Goal: Task Accomplishment & Management: Manage account settings

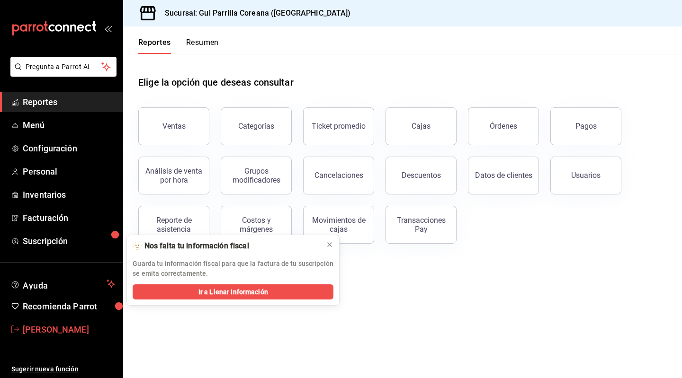
click at [43, 324] on span "Arnold Salcedo" at bounding box center [69, 329] width 92 height 13
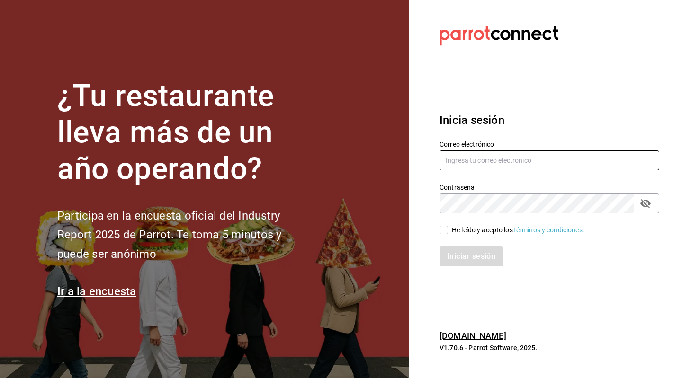
click at [498, 161] on input "text" at bounding box center [549, 161] width 220 height 20
type input "sthe1031@gmail.com"
click at [445, 231] on input "He leído y acepto los Términos y condiciones." at bounding box center [443, 230] width 9 height 9
checkbox input "true"
click at [462, 260] on button "Iniciar sesión" at bounding box center [471, 257] width 64 height 20
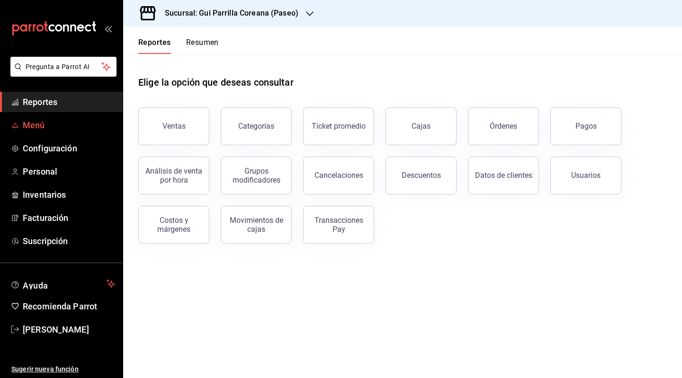
click at [42, 132] on link "Menú" at bounding box center [61, 125] width 123 height 20
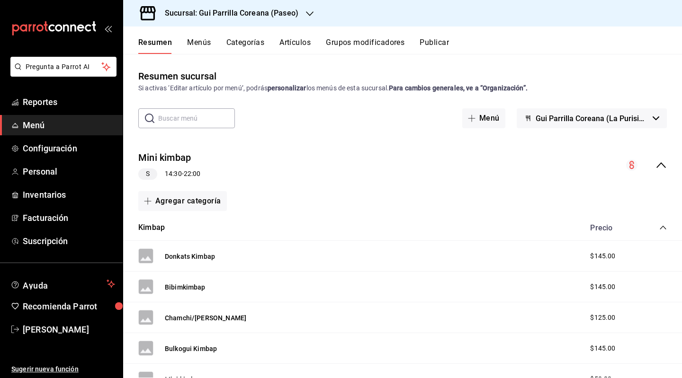
click at [209, 46] on button "Menús" at bounding box center [199, 46] width 24 height 16
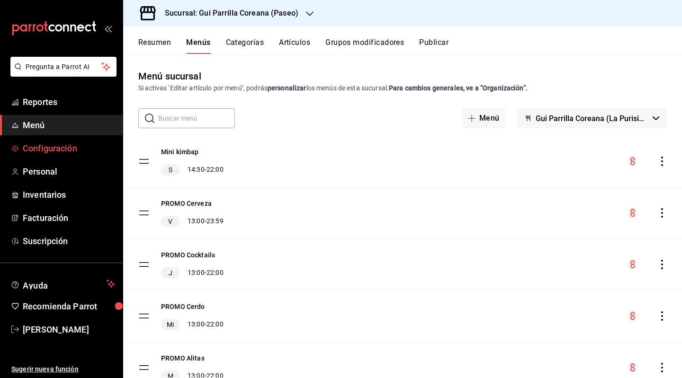
click at [50, 139] on link "Configuración" at bounding box center [61, 148] width 123 height 20
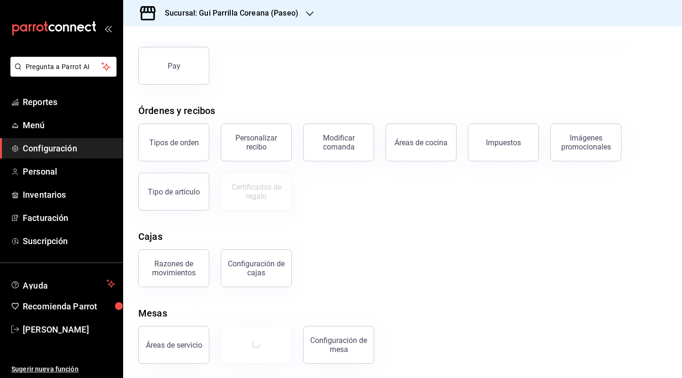
scroll to position [101, 0]
click at [71, 132] on link "Menú" at bounding box center [61, 125] width 123 height 20
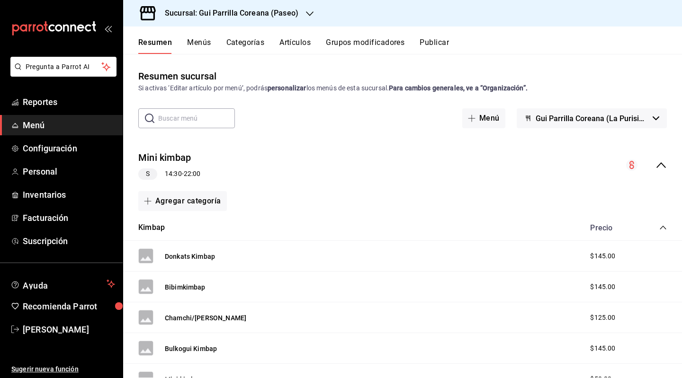
click at [205, 46] on button "Menús" at bounding box center [199, 46] width 24 height 16
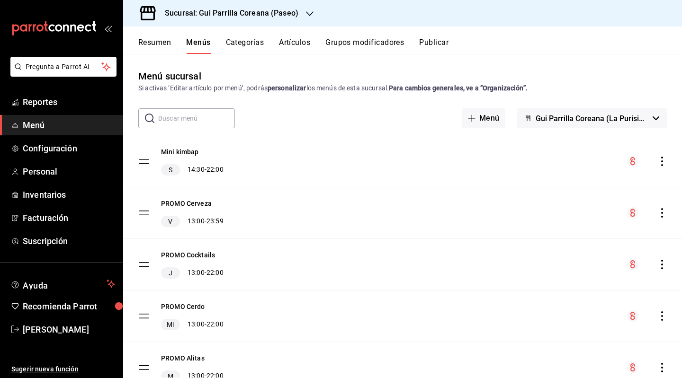
click at [355, 43] on button "Grupos modificadores" at bounding box center [364, 46] width 79 height 16
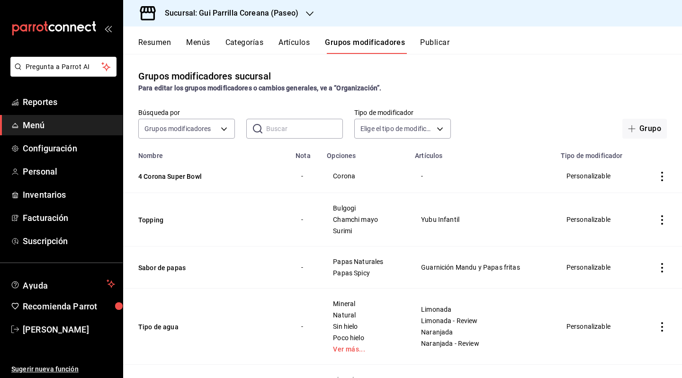
click at [441, 44] on button "Publicar" at bounding box center [434, 46] width 29 height 16
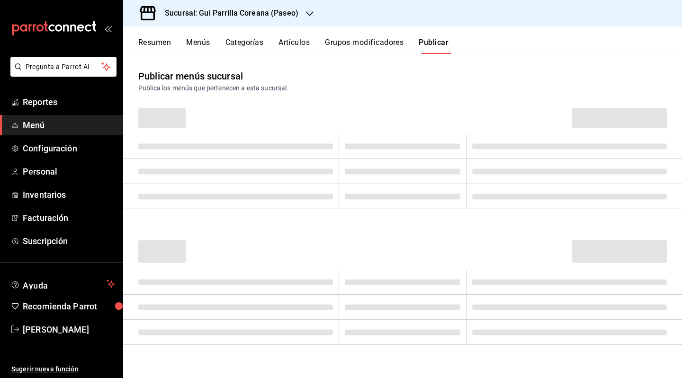
click at [46, 128] on span "Menú" at bounding box center [69, 125] width 92 height 13
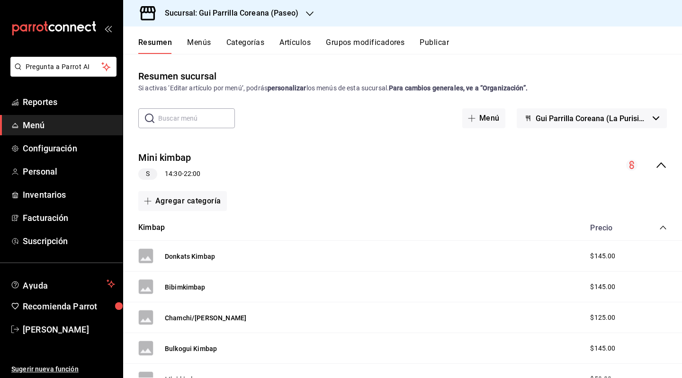
click at [200, 46] on button "Menús" at bounding box center [199, 46] width 24 height 16
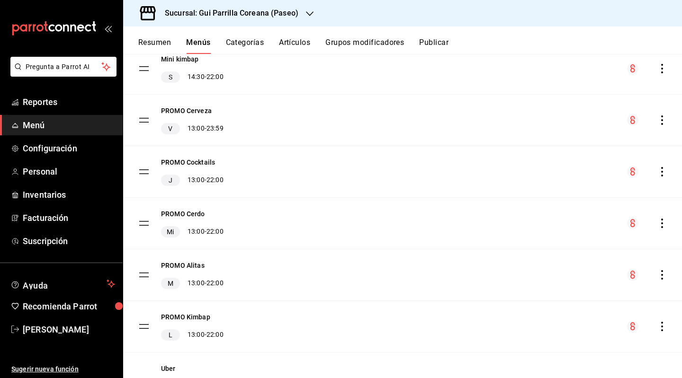
scroll to position [211, 0]
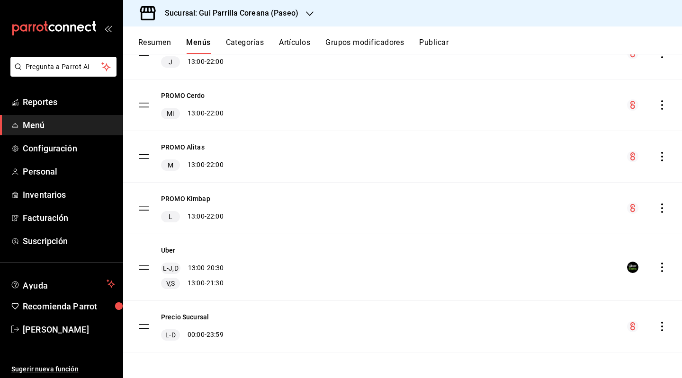
click at [657, 268] on icon "actions" at bounding box center [661, 267] width 9 height 9
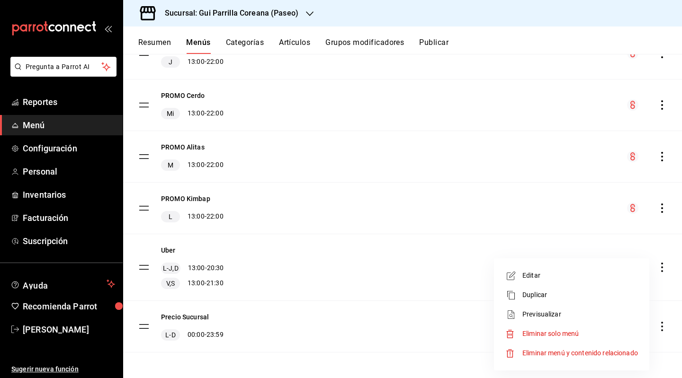
click at [562, 273] on span "Editar" at bounding box center [580, 276] width 116 height 10
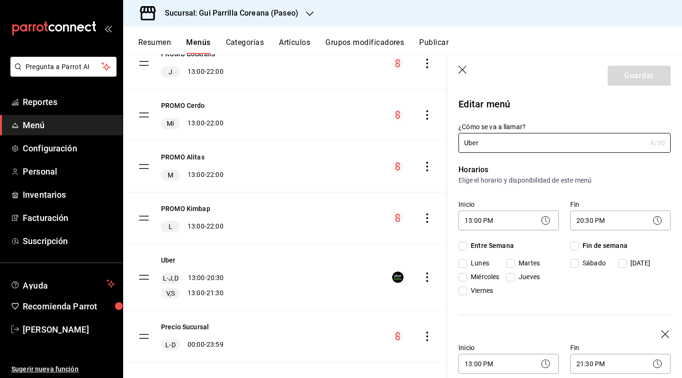
checkbox input "true"
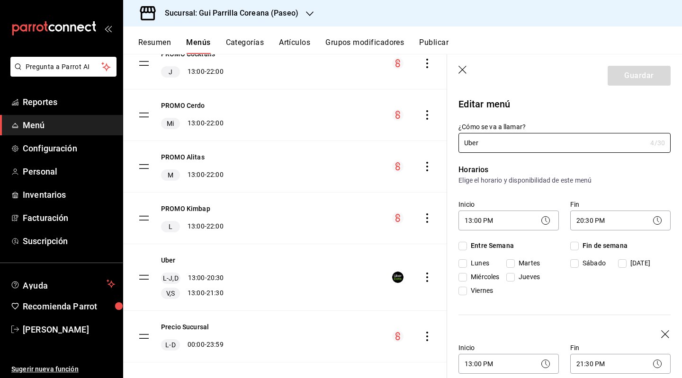
checkbox input "true"
click at [523, 223] on body "Pregunta a Parrot AI Reportes Menú Configuración Personal Inventarios Facturaci…" at bounding box center [341, 189] width 682 height 378
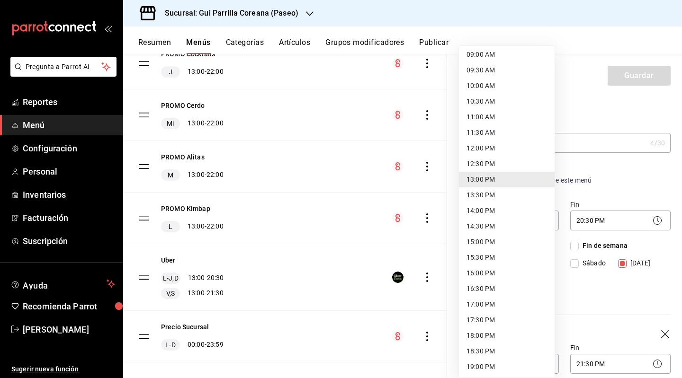
scroll to position [441, 0]
click at [591, 106] on div at bounding box center [341, 189] width 682 height 378
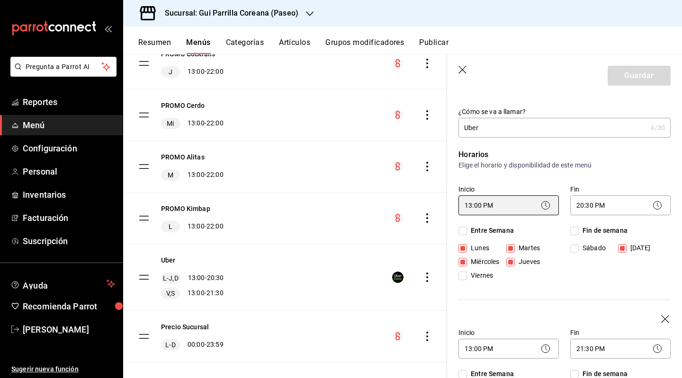
scroll to position [0, 0]
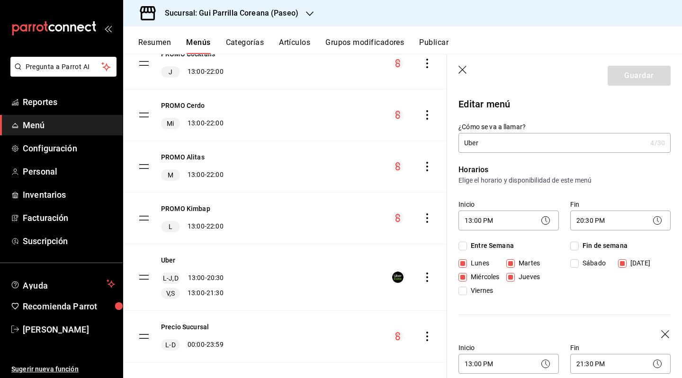
click at [420, 282] on div "menu-maker-table" at bounding box center [412, 277] width 40 height 11
click at [422, 276] on icon "actions" at bounding box center [426, 277] width 9 height 9
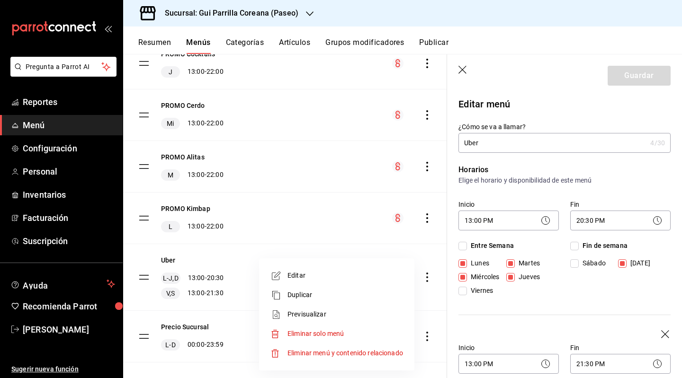
click at [384, 246] on div at bounding box center [341, 189] width 682 height 378
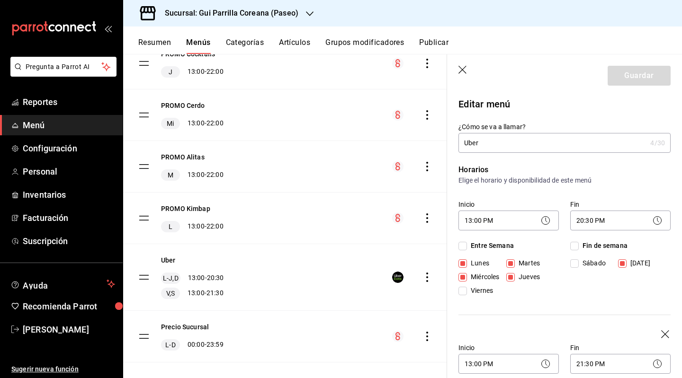
click at [542, 222] on icon at bounding box center [545, 220] width 11 height 11
click at [512, 223] on body "Pregunta a Parrot AI Reportes Menú Configuración Personal Inventarios Facturaci…" at bounding box center [341, 189] width 682 height 378
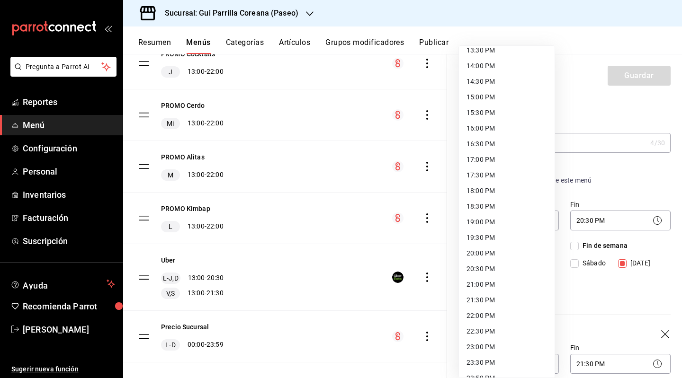
scroll to position [441, 0]
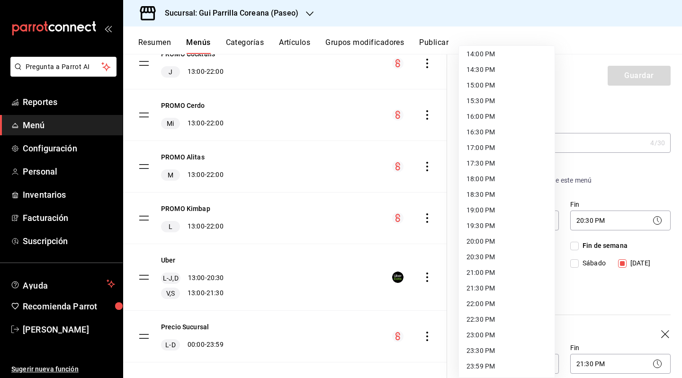
click at [606, 179] on div at bounding box center [341, 189] width 682 height 378
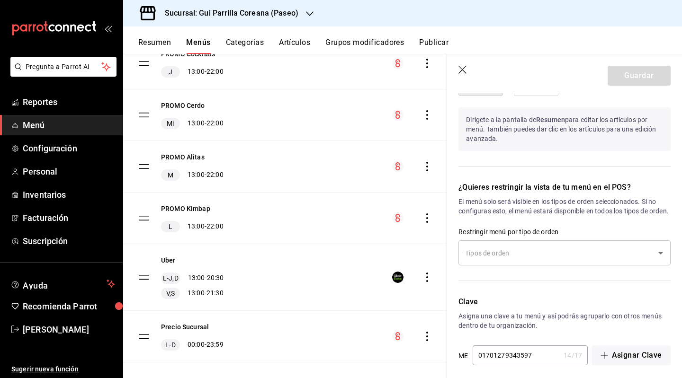
scroll to position [854, 0]
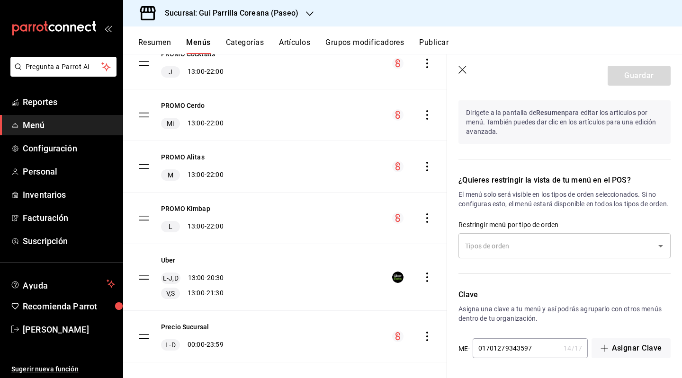
click at [569, 247] on input "text" at bounding box center [557, 246] width 189 height 17
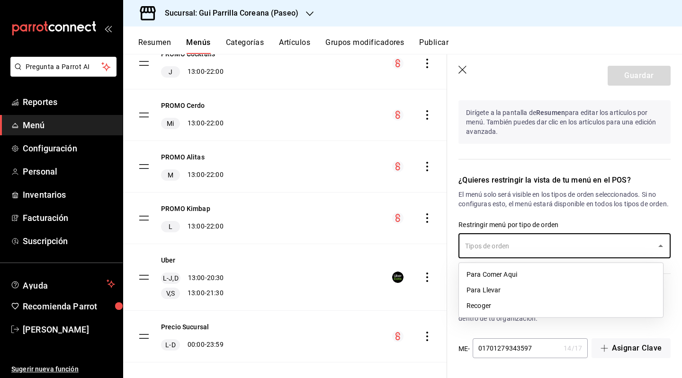
click at [571, 243] on input "text" at bounding box center [557, 246] width 189 height 17
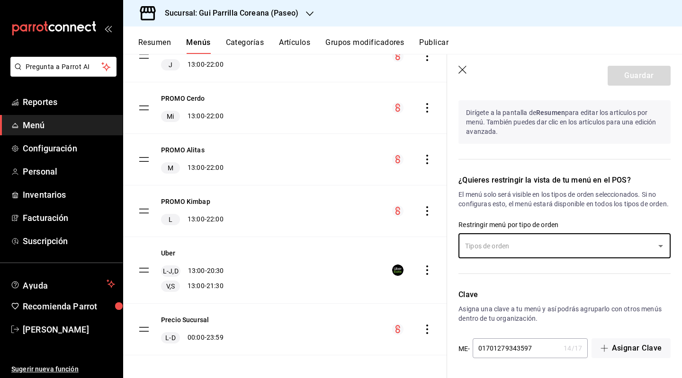
scroll to position [221, 0]
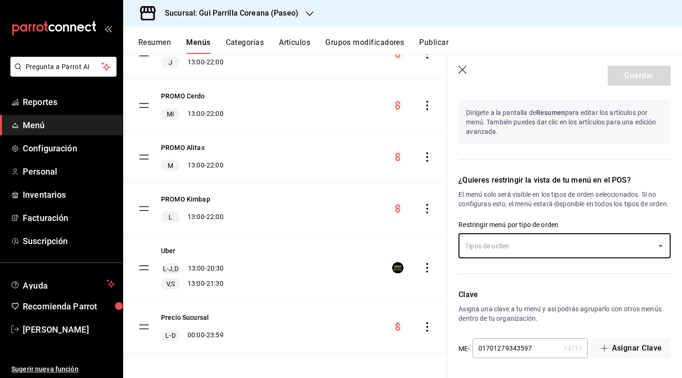
click at [422, 267] on icon "actions" at bounding box center [426, 267] width 9 height 9
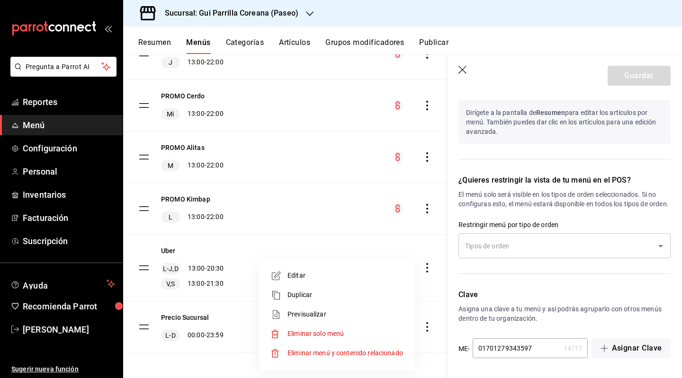
click at [383, 244] on div at bounding box center [341, 189] width 682 height 378
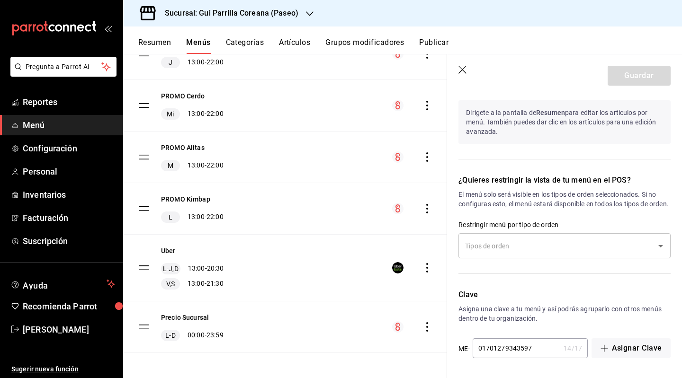
click at [393, 267] on rect "menu-maker-table" at bounding box center [397, 268] width 9 height 9
click at [142, 268] on tbody "Mini kimbap S 14:30 - 22:00 PROMO Cerveza V 13:00 - 23:59 PROMO Cocktails J 13:…" at bounding box center [285, 139] width 324 height 428
click at [426, 271] on icon "actions" at bounding box center [427, 267] width 2 height 9
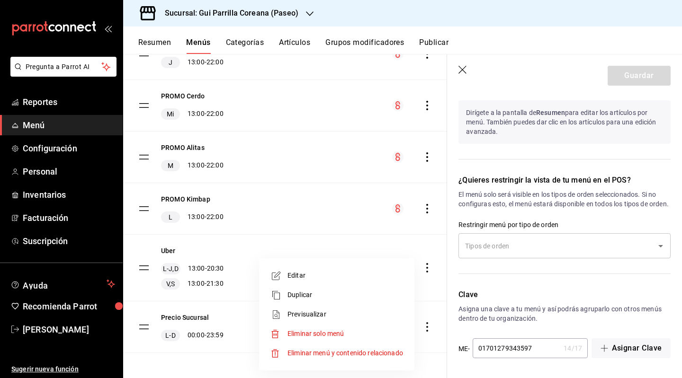
click at [570, 206] on div at bounding box center [341, 189] width 682 height 378
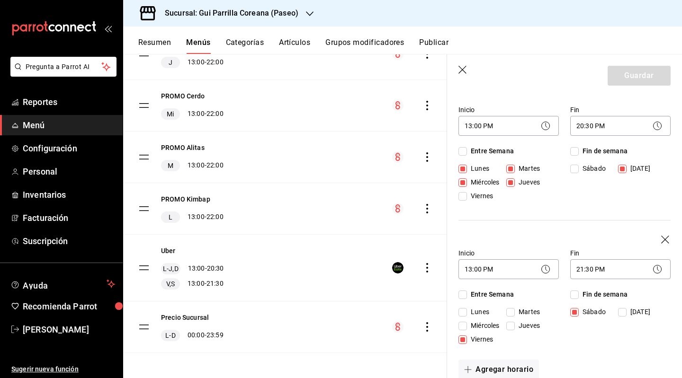
scroll to position [0, 0]
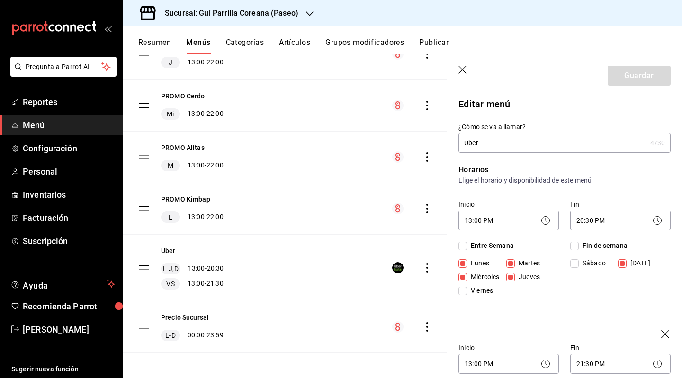
click at [643, 180] on p "Elige el horario y disponibilidad de este menú" at bounding box center [564, 180] width 212 height 9
click at [518, 180] on p "Elige el horario y disponibilidad de este menú" at bounding box center [564, 180] width 212 height 9
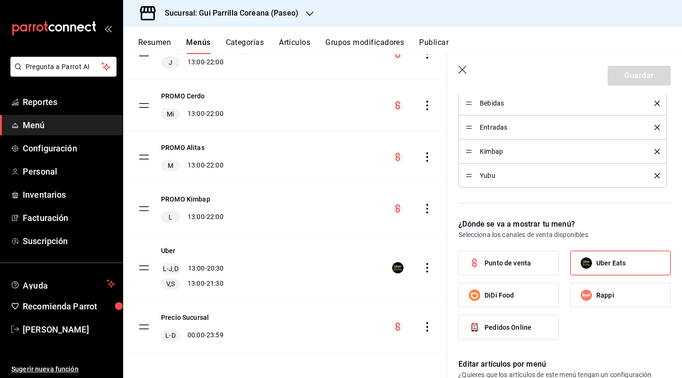
scroll to position [616, 0]
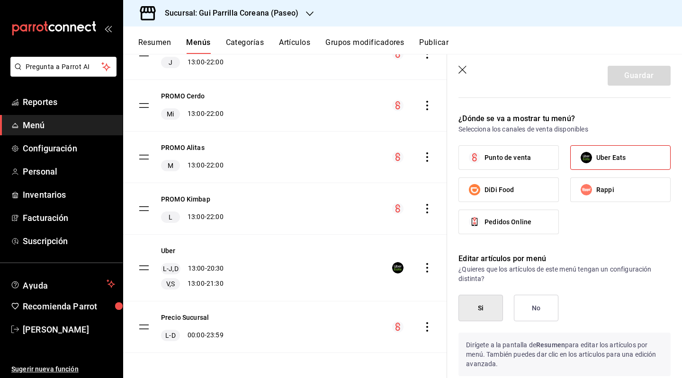
click at [622, 157] on label "Uber Eats" at bounding box center [620, 158] width 99 height 24
click at [596, 157] on input "Uber Eats" at bounding box center [586, 158] width 20 height 20
checkbox input "false"
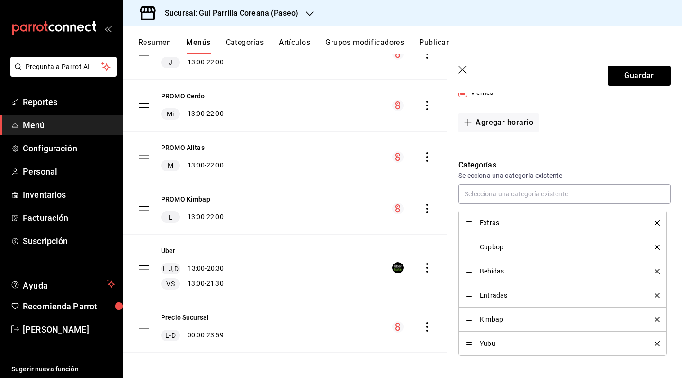
scroll to position [105, 0]
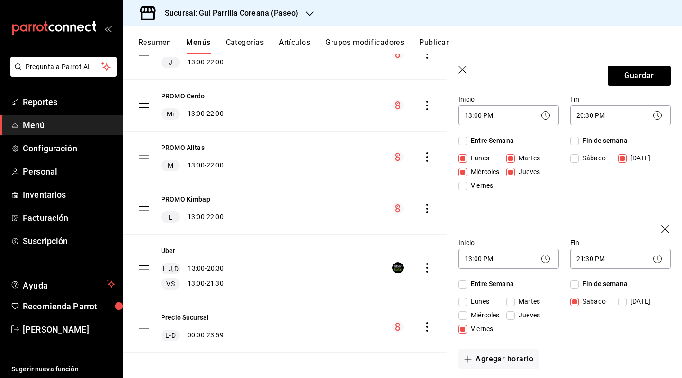
click at [463, 160] on input "Lunes" at bounding box center [462, 158] width 9 height 9
checkbox input "false"
click at [515, 158] on span "Martes" at bounding box center [527, 158] width 25 height 10
click at [515, 158] on input "Martes" at bounding box center [510, 158] width 9 height 9
checkbox input "false"
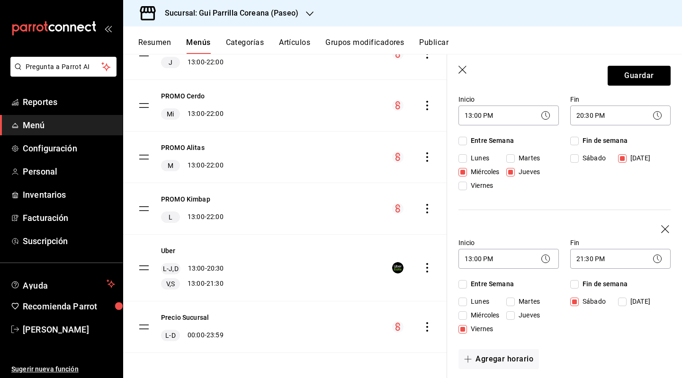
click at [618, 158] on input "[DATE]" at bounding box center [622, 158] width 9 height 9
checkbox input "false"
click at [468, 172] on span "Miércoles" at bounding box center [483, 172] width 32 height 10
click at [467, 172] on input "Miércoles" at bounding box center [462, 172] width 9 height 9
checkbox input "false"
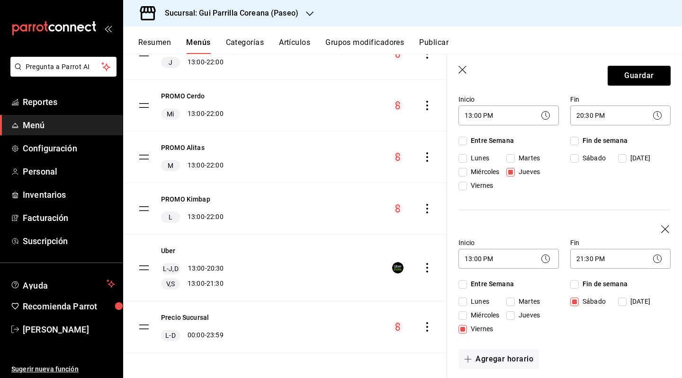
click at [509, 172] on input "Jueves" at bounding box center [510, 172] width 9 height 9
checkbox input "false"
drag, startPoint x: 465, startPoint y: 328, endPoint x: 472, endPoint y: 327, distance: 6.7
click at [465, 328] on input "Viernes" at bounding box center [462, 329] width 9 height 9
checkbox input "false"
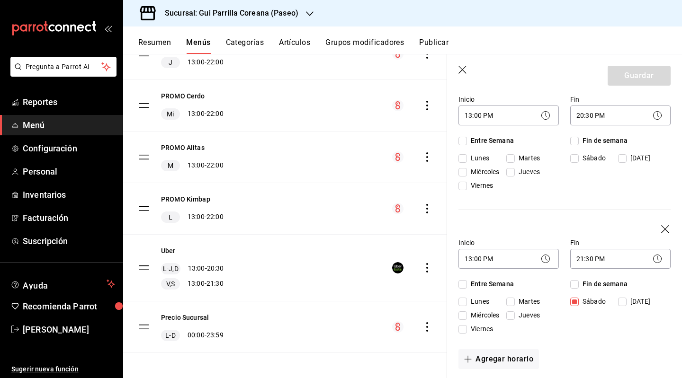
click at [571, 302] on input "Sábado" at bounding box center [574, 302] width 9 height 9
checkbox input "false"
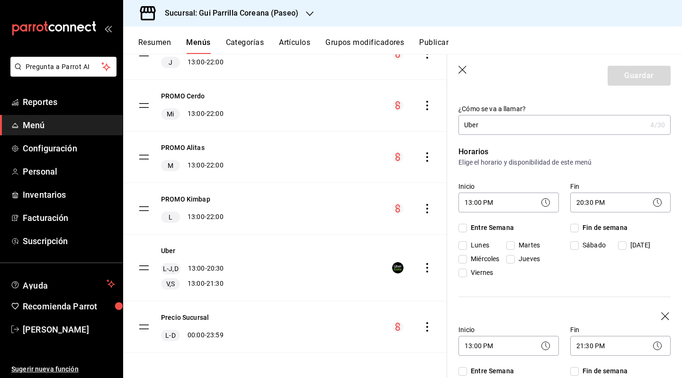
scroll to position [0, 0]
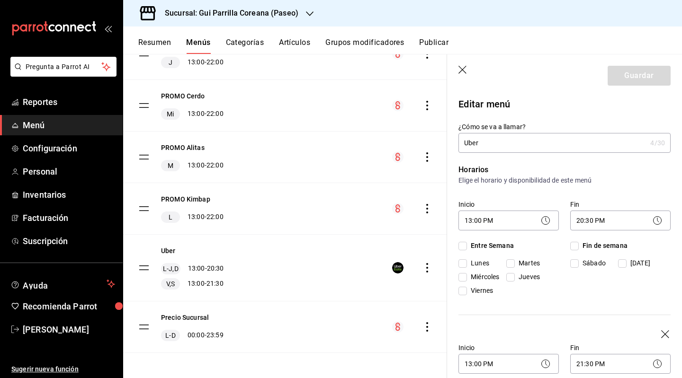
click at [622, 85] on div "Guardar" at bounding box center [638, 76] width 63 height 20
click at [621, 75] on div "Guardar" at bounding box center [638, 76] width 63 height 20
click at [621, 74] on div "Guardar" at bounding box center [638, 76] width 63 height 20
click at [470, 249] on span "Entre Semana" at bounding box center [490, 246] width 47 height 10
click at [467, 249] on input "Entre Semana" at bounding box center [462, 246] width 9 height 9
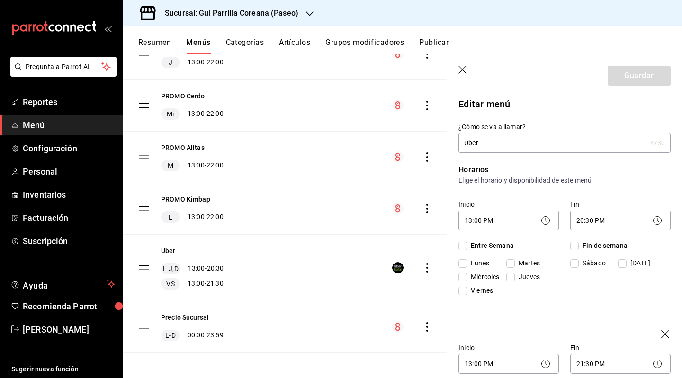
checkbox input "true"
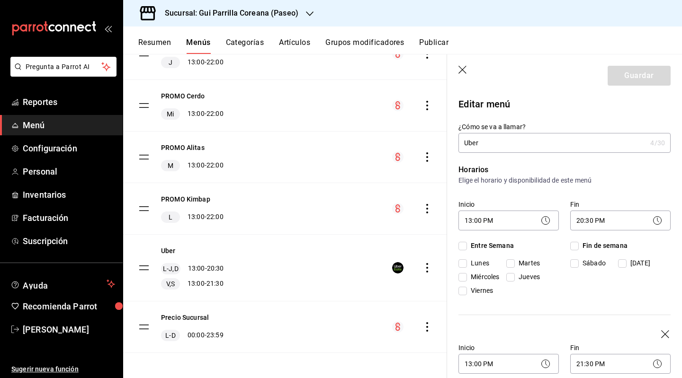
checkbox input "true"
click at [469, 248] on span "Entre Semana" at bounding box center [490, 246] width 47 height 10
click at [467, 248] on input "Entre Semana" at bounding box center [462, 246] width 9 height 9
checkbox input "false"
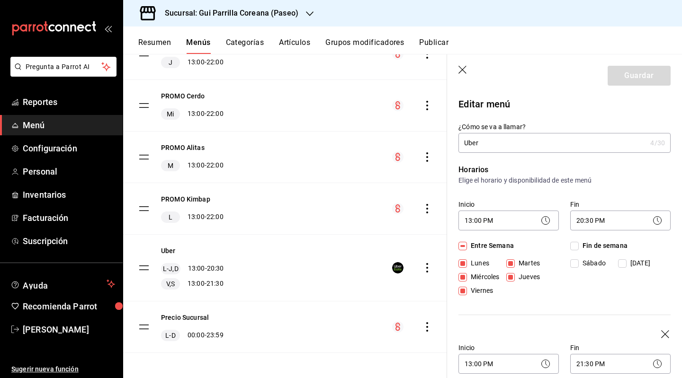
checkbox input "false"
click at [469, 248] on span "Entre Semana" at bounding box center [490, 246] width 47 height 10
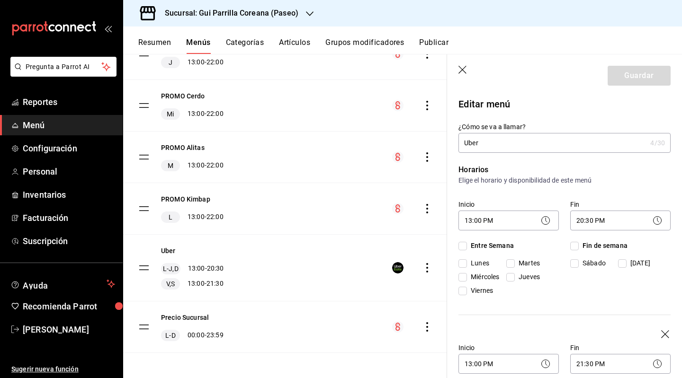
click at [467, 248] on input "Entre Semana" at bounding box center [462, 246] width 9 height 9
checkbox input "true"
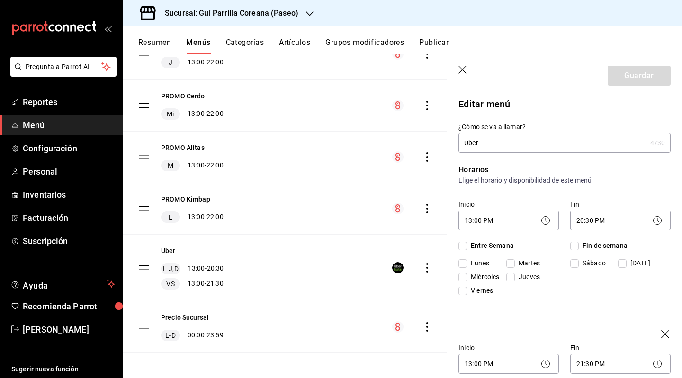
checkbox input "true"
click at [466, 245] on input "Entre Semana" at bounding box center [462, 246] width 9 height 9
checkbox input "false"
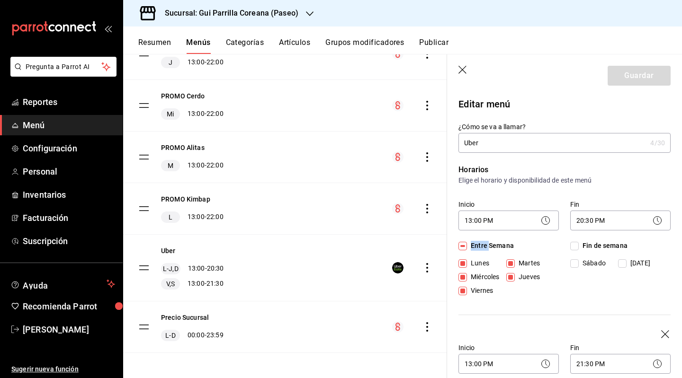
checkbox input "false"
click at [572, 250] on input "Fin de semana" at bounding box center [574, 246] width 9 height 9
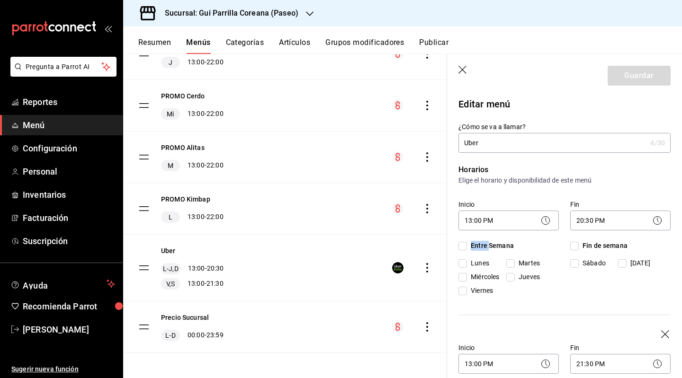
checkbox input "true"
click at [573, 250] on input "Fin de semana" at bounding box center [574, 246] width 9 height 9
checkbox input "false"
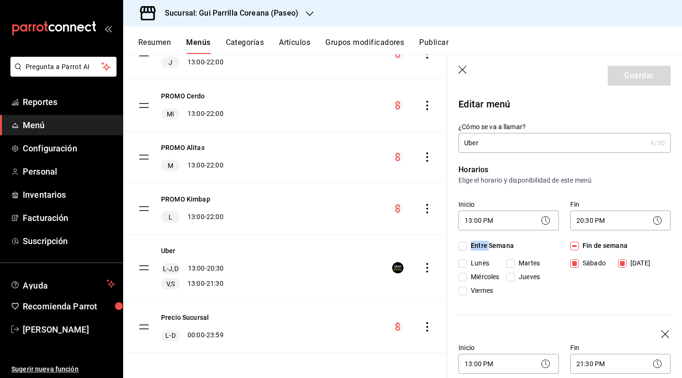
checkbox input "false"
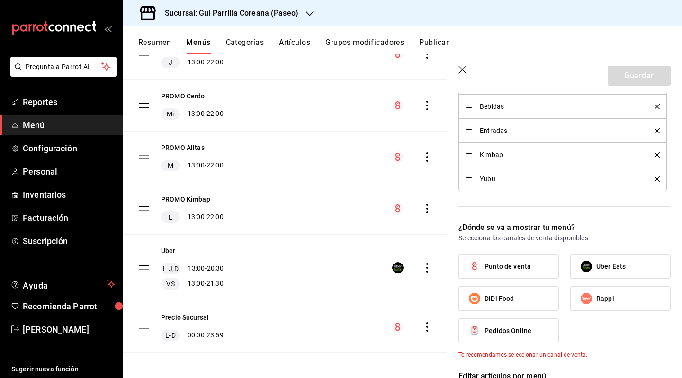
scroll to position [521, 0]
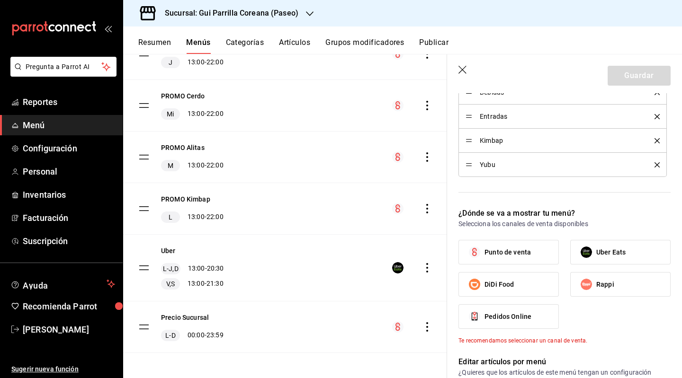
click at [599, 264] on div "Punto de venta Uber Eats DiDi Food Rappi Pedidos Online" at bounding box center [564, 288] width 212 height 97
click at [597, 251] on span "Uber Eats" at bounding box center [610, 253] width 29 height 10
click at [596, 251] on input "Uber Eats" at bounding box center [586, 252] width 20 height 20
checkbox input "true"
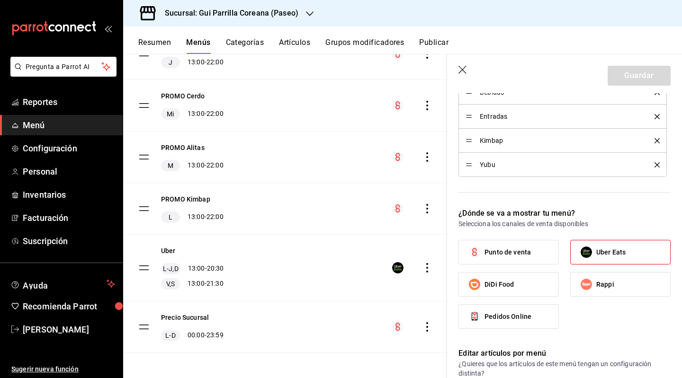
click at [630, 82] on div "Guardar" at bounding box center [638, 76] width 63 height 20
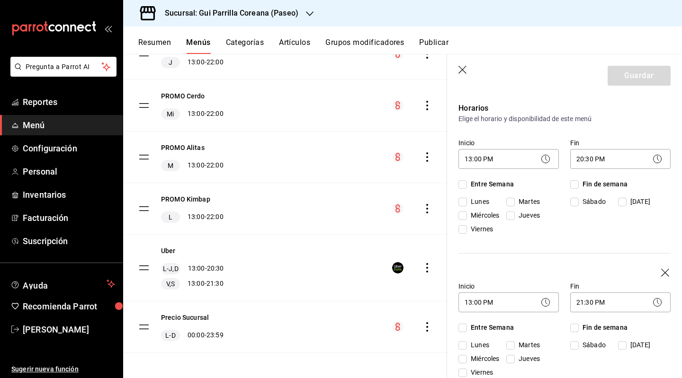
scroll to position [0, 0]
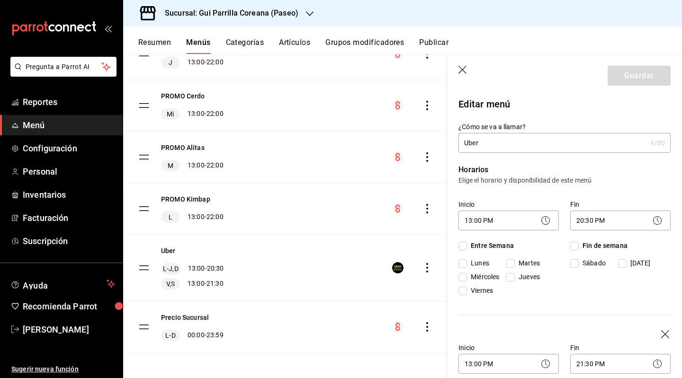
click at [464, 72] on icon "button" at bounding box center [462, 70] width 9 height 9
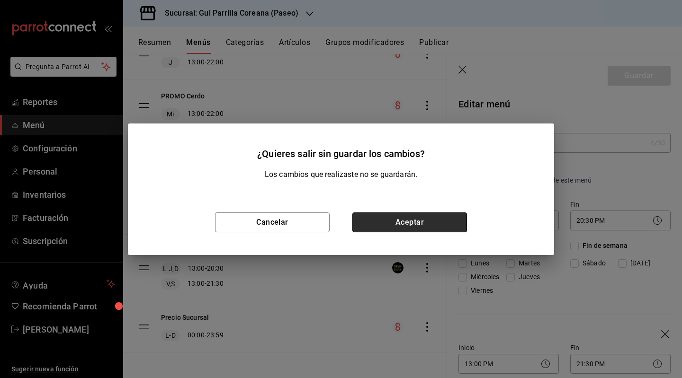
click at [410, 223] on button "Aceptar" at bounding box center [409, 223] width 115 height 20
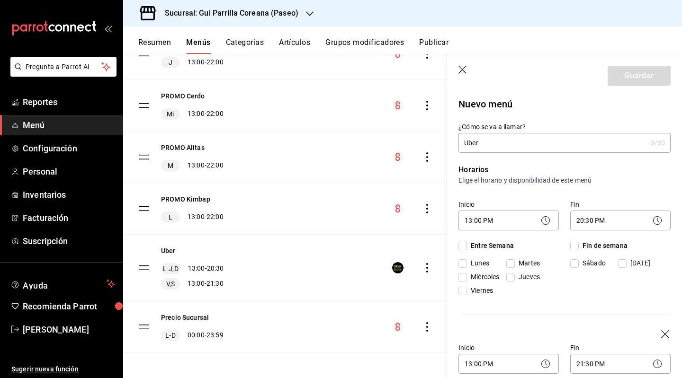
checkbox input "false"
type input "1758072530383"
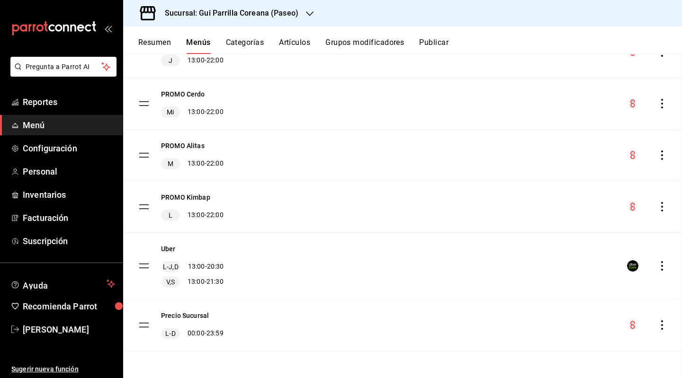
scroll to position [211, 0]
click at [657, 268] on icon "actions" at bounding box center [661, 267] width 9 height 9
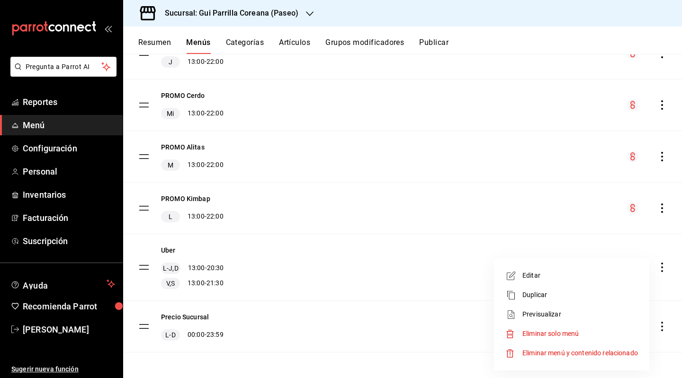
click at [572, 272] on span "Editar" at bounding box center [580, 276] width 116 height 10
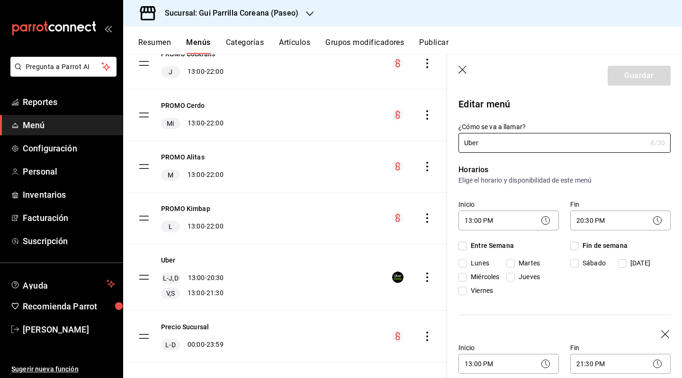
checkbox input "true"
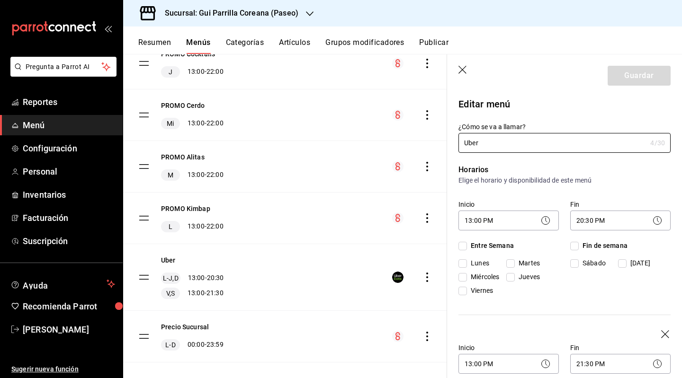
checkbox input "true"
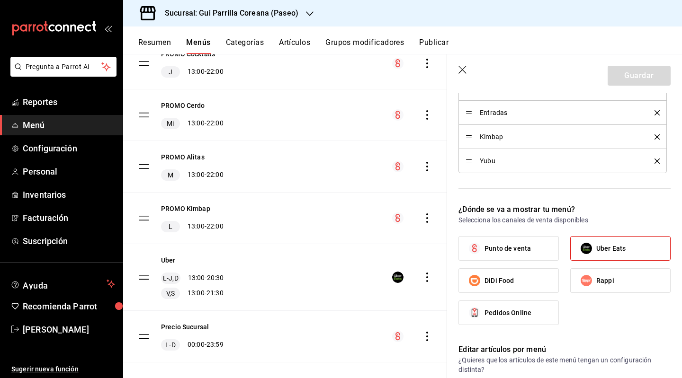
scroll to position [616, 0]
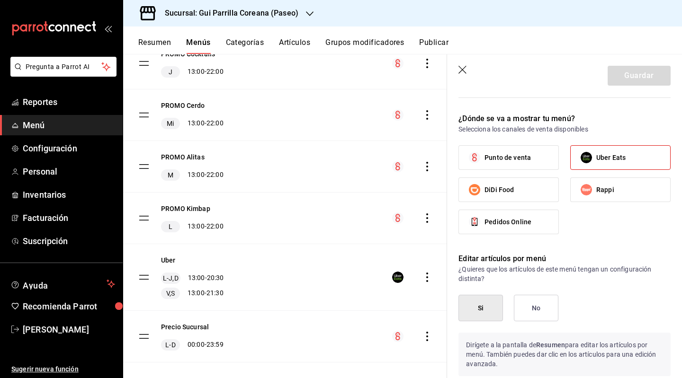
click at [596, 158] on span "Uber Eats" at bounding box center [610, 158] width 29 height 10
click at [596, 158] on input "Uber Eats" at bounding box center [586, 158] width 20 height 20
checkbox input "false"
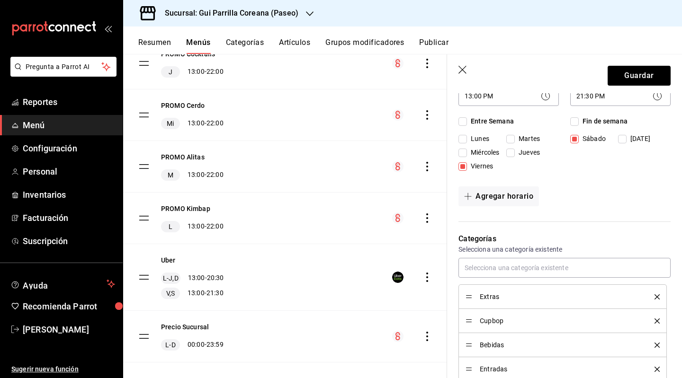
scroll to position [189, 0]
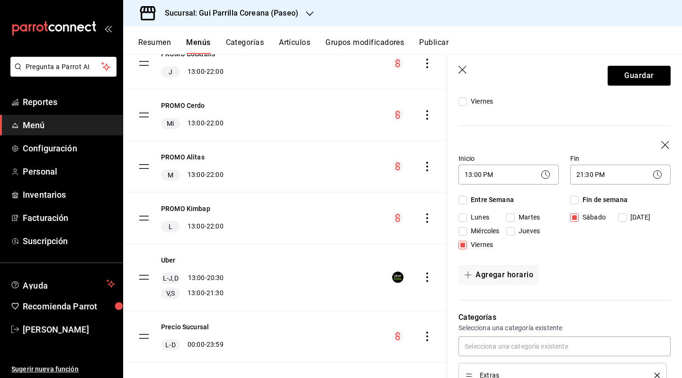
click at [570, 216] on input "Sábado" at bounding box center [574, 218] width 9 height 9
checkbox input "false"
click at [467, 244] on span "Viernes" at bounding box center [480, 245] width 26 height 10
click at [467, 244] on input "Viernes" at bounding box center [462, 245] width 9 height 9
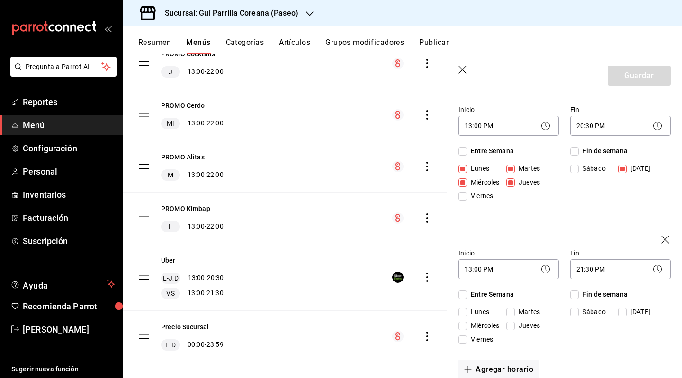
scroll to position [142, 0]
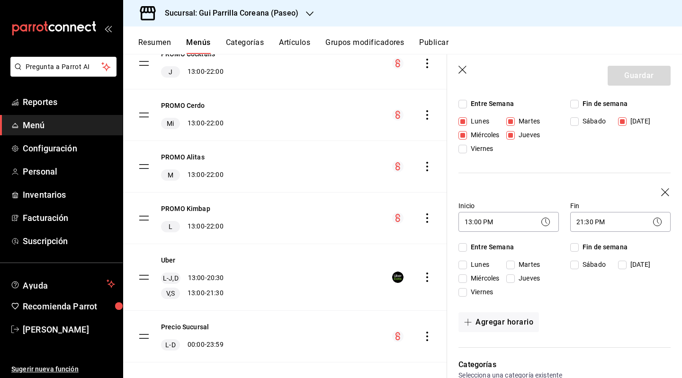
click at [464, 295] on input "Viernes" at bounding box center [462, 292] width 9 height 9
click at [463, 293] on input "Viernes" at bounding box center [462, 292] width 9 height 9
checkbox input "true"
click at [661, 191] on icon "button" at bounding box center [665, 192] width 8 height 8
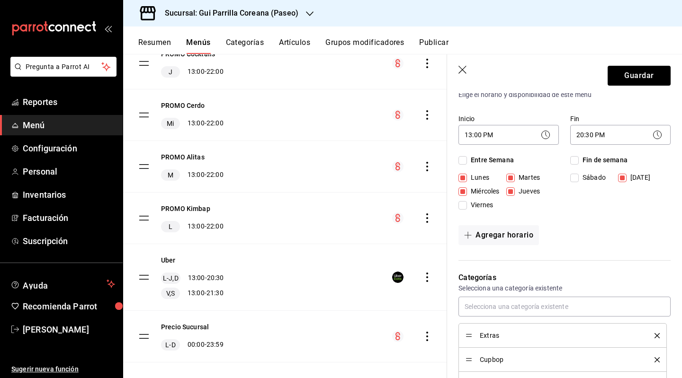
scroll to position [47, 0]
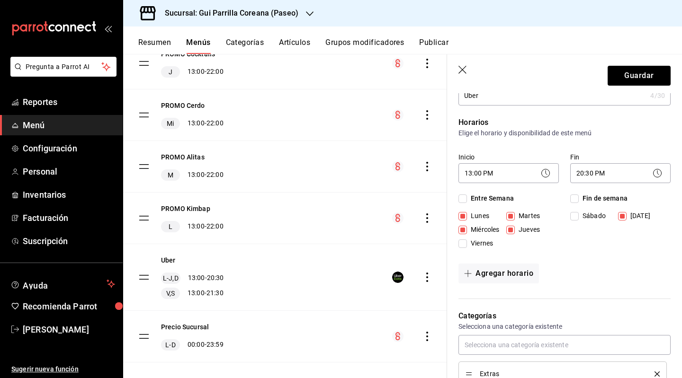
click at [474, 217] on span "Lunes" at bounding box center [478, 216] width 22 height 10
click at [467, 217] on input "Lunes" at bounding box center [462, 216] width 9 height 9
checkbox input "false"
click at [524, 216] on span "Martes" at bounding box center [527, 216] width 25 height 10
click at [515, 216] on input "Martes" at bounding box center [510, 216] width 9 height 9
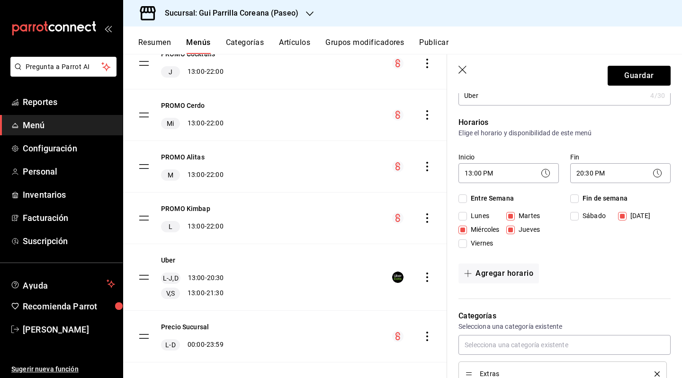
checkbox input "false"
click at [523, 233] on span "Jueves" at bounding box center [527, 230] width 25 height 10
click at [515, 233] on input "Jueves" at bounding box center [510, 230] width 9 height 9
checkbox input "false"
click at [477, 232] on span "Miércoles" at bounding box center [483, 230] width 32 height 10
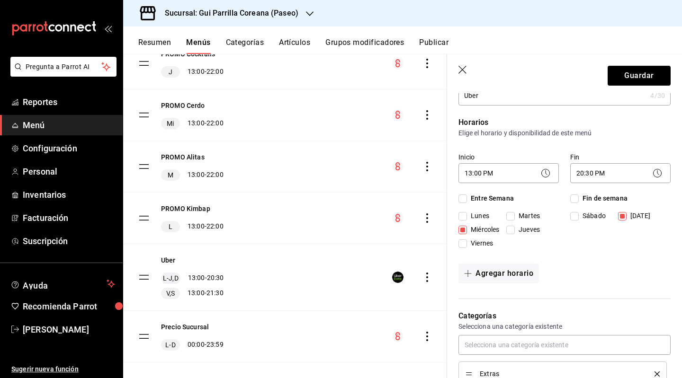
click at [467, 232] on input "Miércoles" at bounding box center [462, 230] width 9 height 9
checkbox input "false"
click at [618, 214] on input "[DATE]" at bounding box center [622, 216] width 9 height 9
click at [622, 218] on input "[DATE]" at bounding box center [622, 216] width 9 height 9
checkbox input "true"
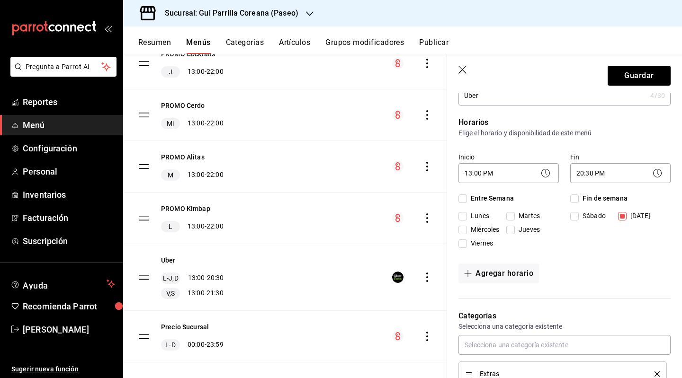
click at [590, 198] on span "Fin de semana" at bounding box center [603, 199] width 49 height 10
click at [579, 198] on input "Fin de semana" at bounding box center [574, 199] width 9 height 9
checkbox input "true"
click at [591, 200] on span "Fin de semana" at bounding box center [603, 199] width 49 height 10
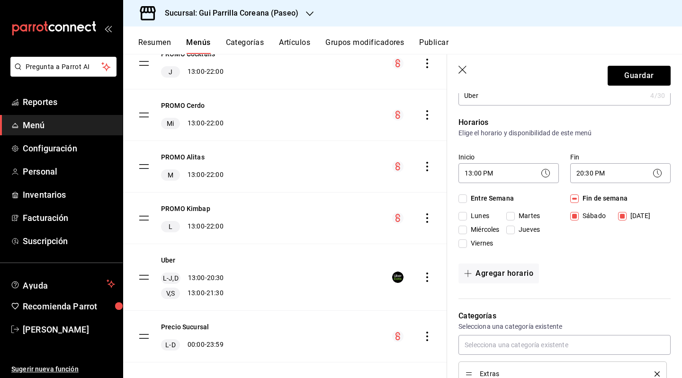
click at [579, 200] on input "Fin de semana" at bounding box center [574, 199] width 9 height 9
checkbox input "false"
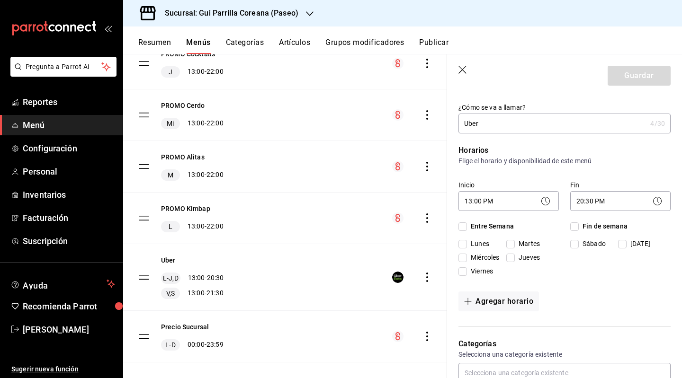
scroll to position [0, 0]
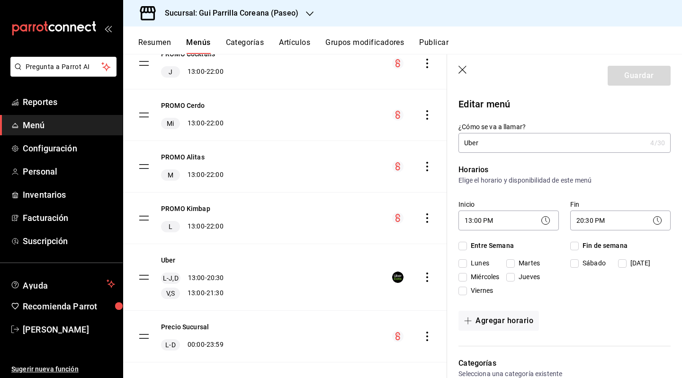
click at [464, 64] on header "Guardar" at bounding box center [564, 73] width 235 height 39
click at [464, 72] on icon "button" at bounding box center [462, 70] width 9 height 9
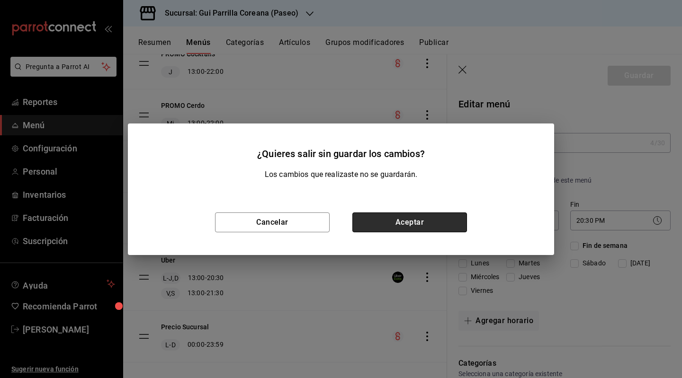
click at [430, 226] on button "Aceptar" at bounding box center [409, 223] width 115 height 20
type input "1758072574374"
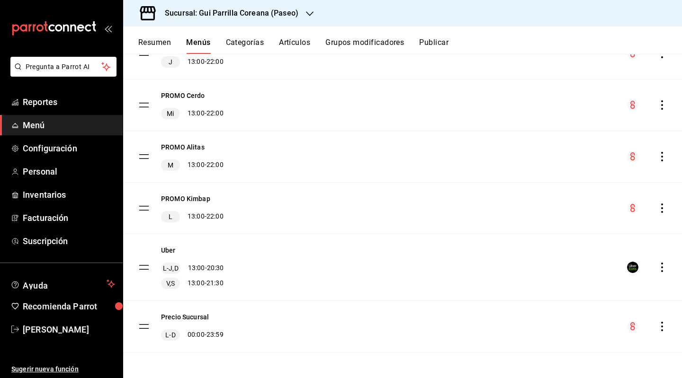
click at [657, 267] on icon "actions" at bounding box center [661, 267] width 9 height 9
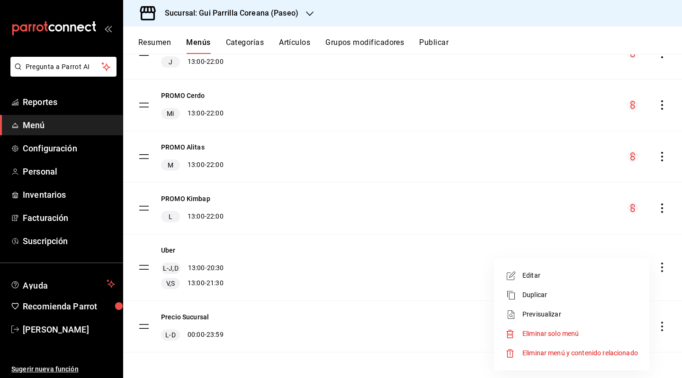
click at [608, 273] on span "Editar" at bounding box center [580, 276] width 116 height 10
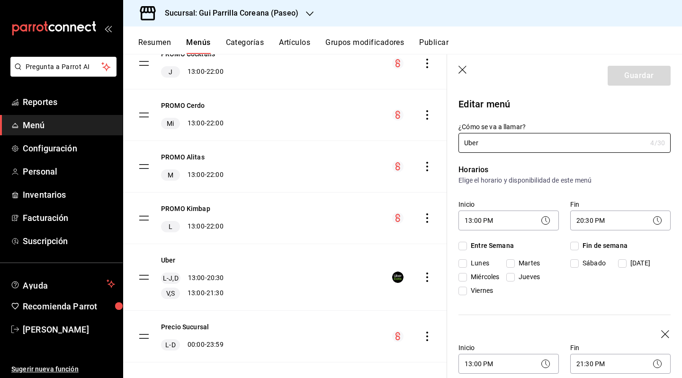
checkbox input "true"
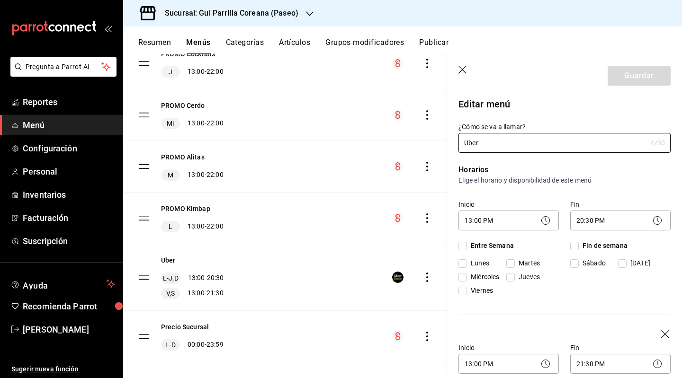
checkbox input "true"
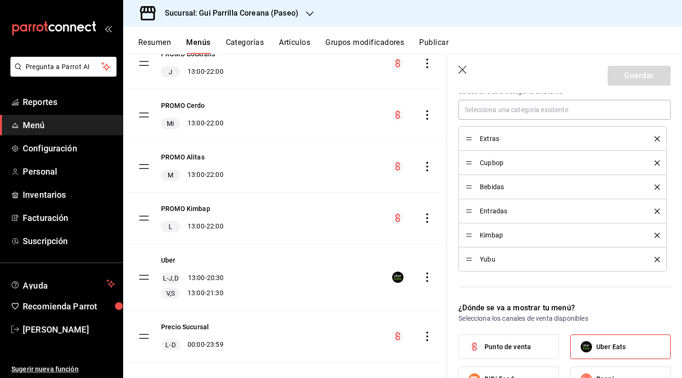
scroll to position [521, 0]
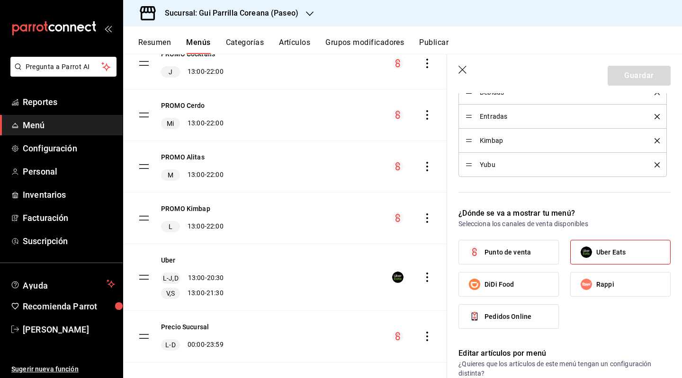
click at [612, 251] on span "Uber Eats" at bounding box center [610, 253] width 29 height 10
click at [596, 251] on input "Uber Eats" at bounding box center [586, 252] width 20 height 20
checkbox input "false"
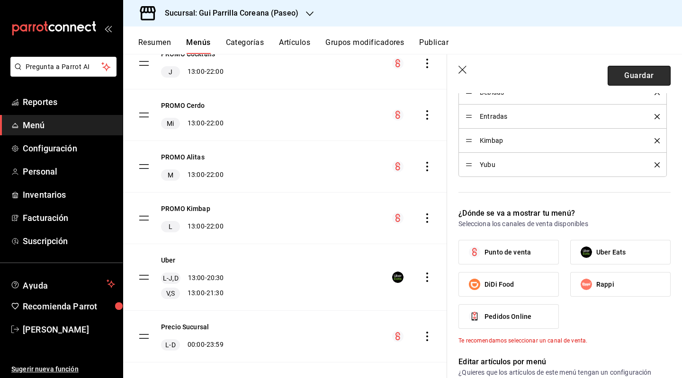
click at [629, 72] on button "Guardar" at bounding box center [638, 76] width 63 height 20
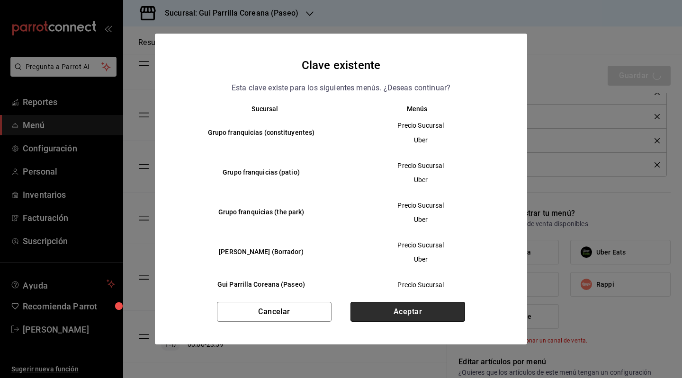
click at [407, 315] on button "Aceptar" at bounding box center [407, 312] width 115 height 20
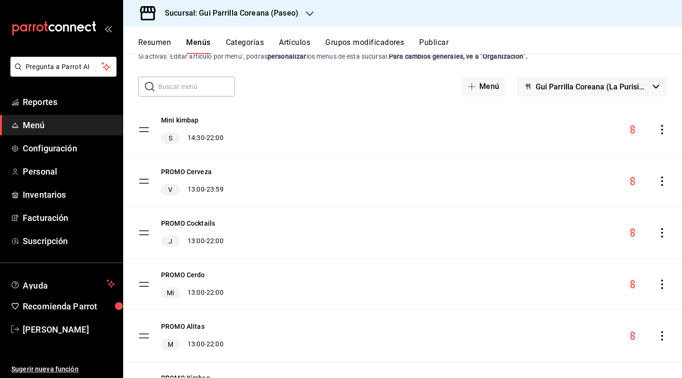
click at [429, 43] on button "Publicar" at bounding box center [433, 46] width 29 height 16
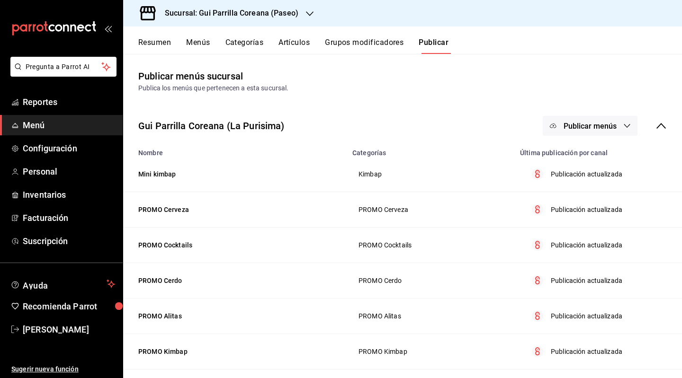
click at [590, 125] on span "Publicar menús" at bounding box center [589, 126] width 53 height 9
click at [592, 162] on li "Punto de venta" at bounding box center [583, 156] width 87 height 27
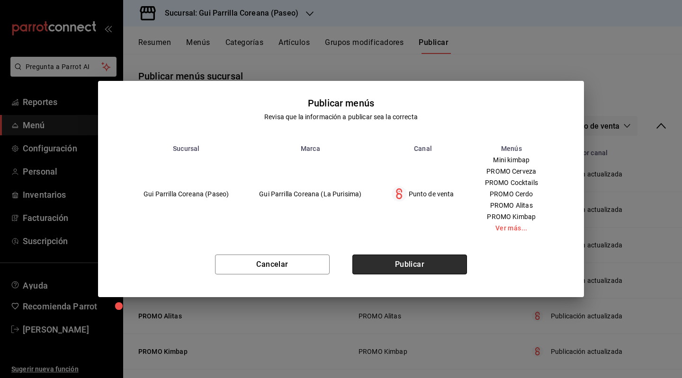
click at [430, 275] on button "Publicar" at bounding box center [409, 265] width 115 height 20
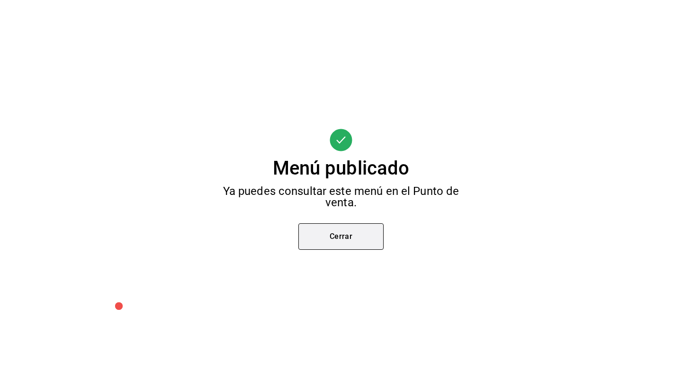
click at [327, 229] on button "Cerrar" at bounding box center [340, 236] width 85 height 27
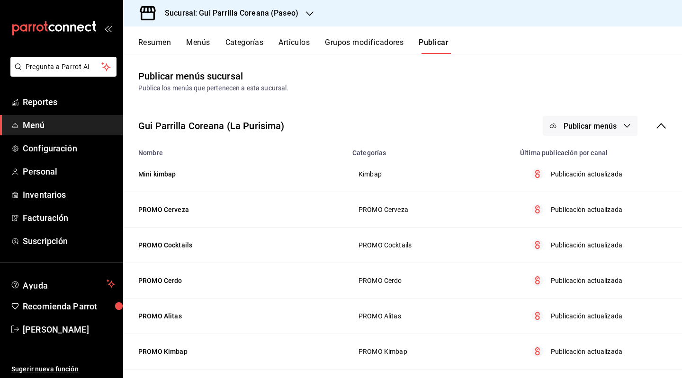
click at [34, 129] on span "Menú" at bounding box center [69, 125] width 92 height 13
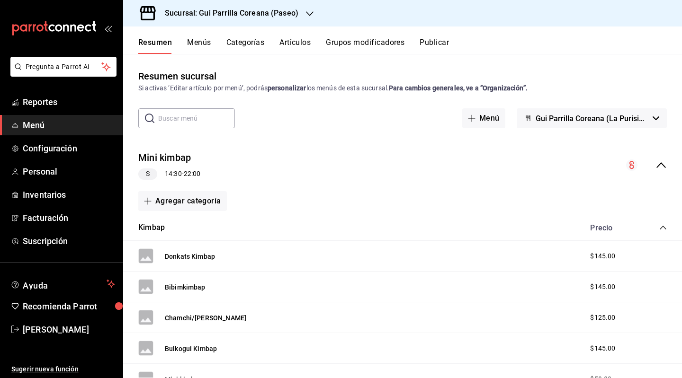
click at [656, 165] on icon "collapse-menu-row" at bounding box center [660, 165] width 9 height 6
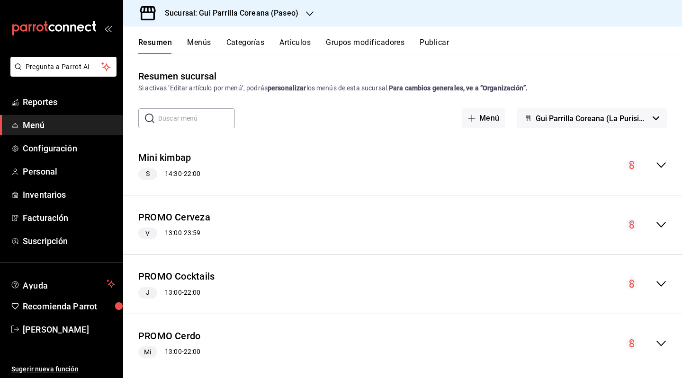
click at [655, 164] on icon "collapse-menu-row" at bounding box center [660, 165] width 11 height 11
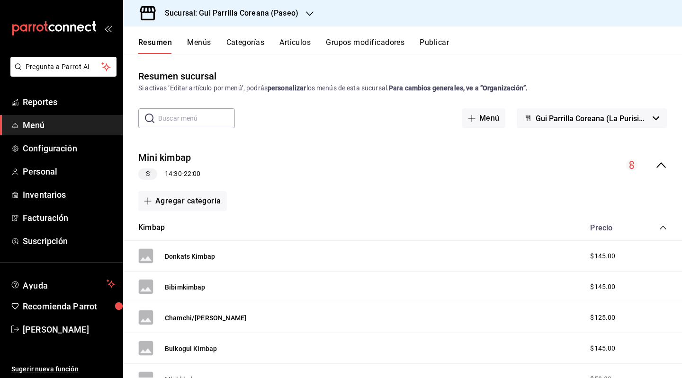
click at [656, 164] on icon "collapse-menu-row" at bounding box center [660, 165] width 9 height 6
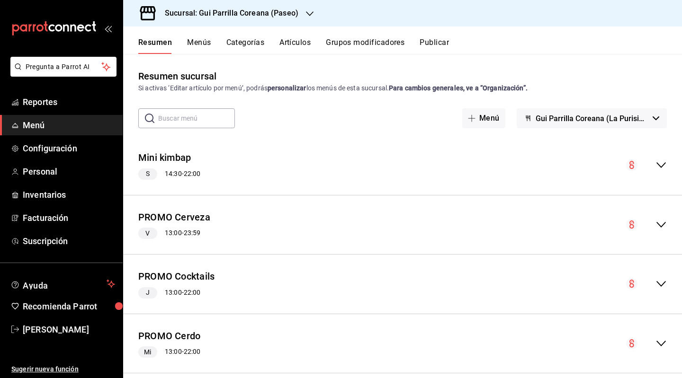
click at [188, 43] on button "Menús" at bounding box center [199, 46] width 24 height 16
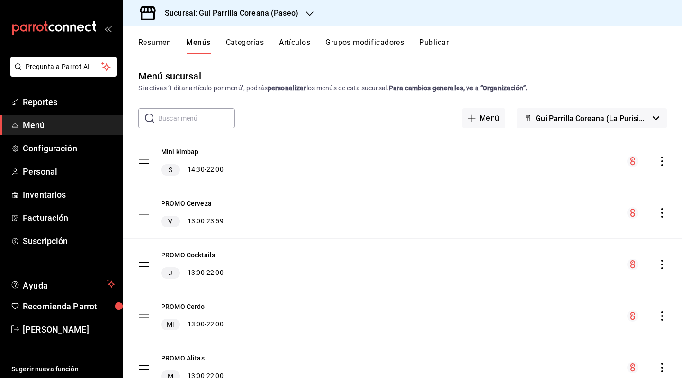
scroll to position [211, 0]
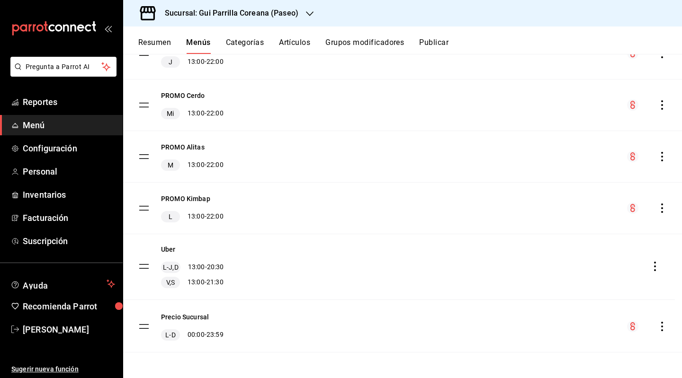
click at [145, 267] on tbody "Mini kimbap S 14:30 - 22:00 PROMO Cerveza V 13:00 - 23:59 PROMO Cocktails J 13:…" at bounding box center [402, 139] width 559 height 428
click at [145, 268] on tbody "Mini kimbap S 14:30 - 22:00 PROMO Cerveza V 13:00 - 23:59 PROMO Cocktails J 13:…" at bounding box center [402, 139] width 559 height 428
click at [213, 265] on div "L-J,D 13:00 - 20:30" at bounding box center [192, 268] width 63 height 11
click at [657, 266] on icon "actions" at bounding box center [661, 267] width 9 height 9
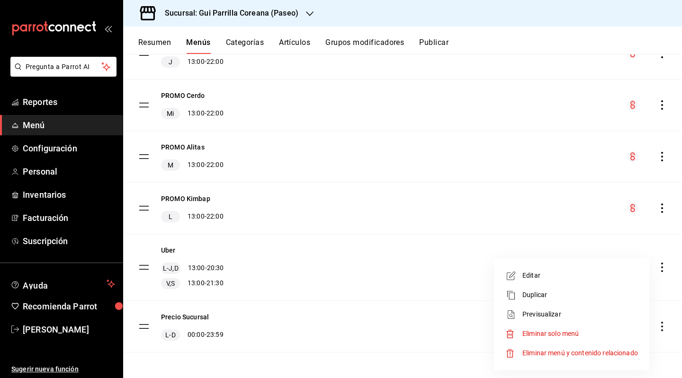
click at [585, 275] on span "Editar" at bounding box center [580, 276] width 116 height 10
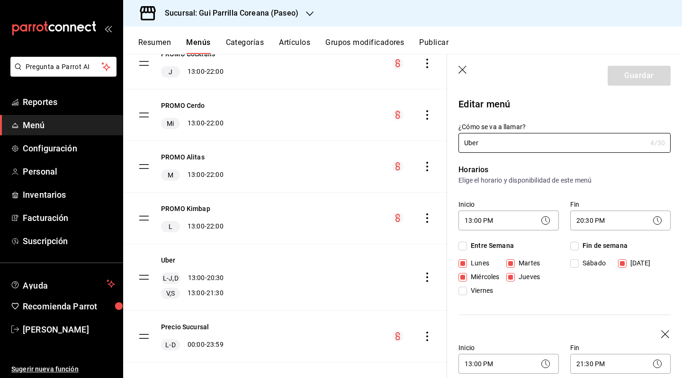
click at [460, 267] on input "Lunes" at bounding box center [462, 263] width 9 height 9
checkbox input "false"
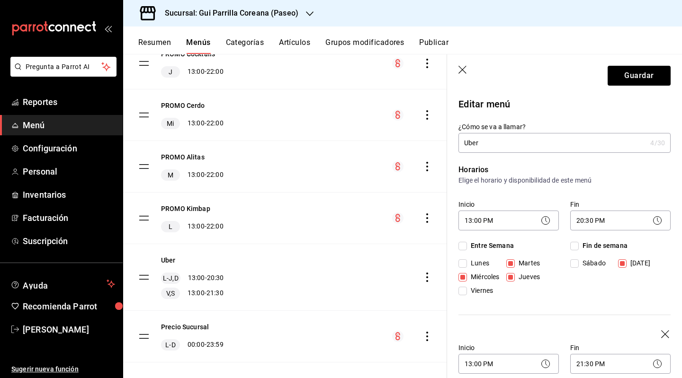
click at [464, 279] on input "Miércoles" at bounding box center [462, 277] width 9 height 9
checkbox input "false"
click at [517, 277] on span "Jueves" at bounding box center [527, 277] width 25 height 10
click at [515, 277] on input "Jueves" at bounding box center [510, 277] width 9 height 9
checkbox input "false"
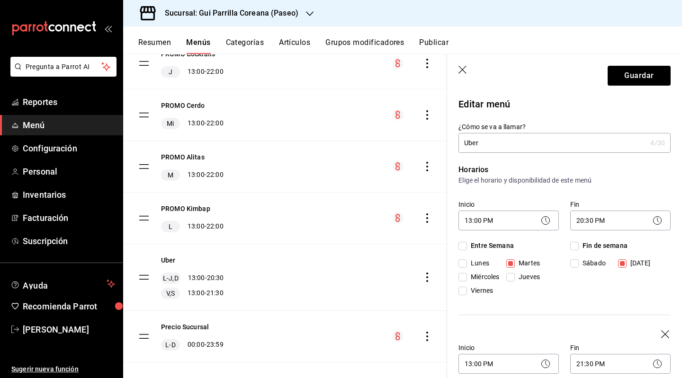
click at [512, 265] on input "Martes" at bounding box center [510, 263] width 9 height 9
checkbox input "false"
click at [633, 261] on span "[DATE]" at bounding box center [638, 264] width 24 height 10
click at [626, 261] on input "[DATE]" at bounding box center [622, 263] width 9 height 9
checkbox input "false"
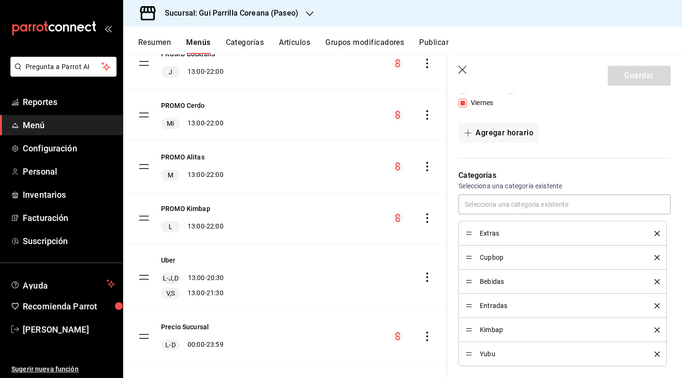
scroll to position [237, 0]
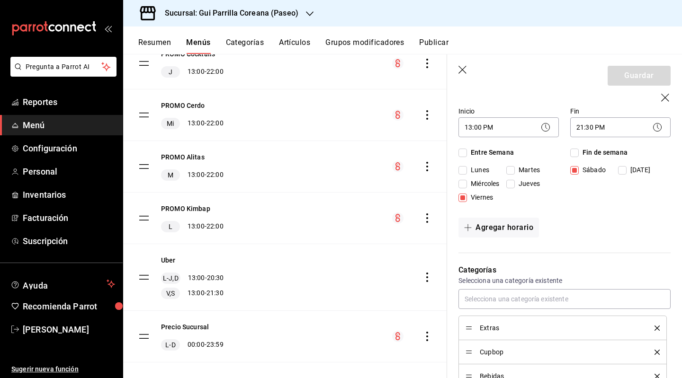
click at [580, 177] on div "[DATE][PERSON_NAME][DATE]" at bounding box center [618, 172] width 96 height 14
click at [580, 172] on span "Sábado" at bounding box center [592, 170] width 27 height 10
click at [579, 172] on input "Sábado" at bounding box center [574, 170] width 9 height 9
checkbox input "false"
click at [470, 194] on span "Viernes" at bounding box center [480, 198] width 26 height 10
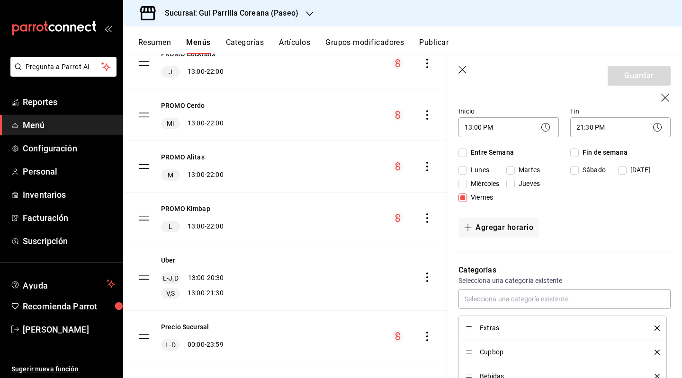
click at [467, 194] on input "Viernes" at bounding box center [462, 198] width 9 height 9
checkbox input "false"
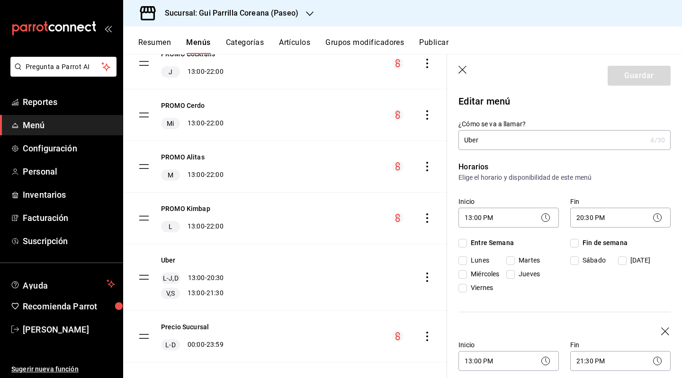
scroll to position [0, 0]
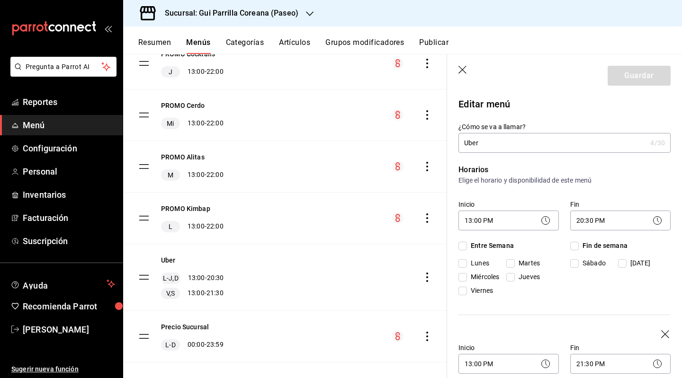
click at [626, 259] on span "[DATE]" at bounding box center [638, 264] width 24 height 10
click at [625, 259] on input "[DATE]" at bounding box center [622, 263] width 9 height 9
click at [596, 264] on span "Sábado" at bounding box center [592, 264] width 27 height 10
click at [636, 262] on span "[DATE]" at bounding box center [638, 264] width 24 height 10
click at [626, 262] on input "[DATE]" at bounding box center [622, 263] width 9 height 9
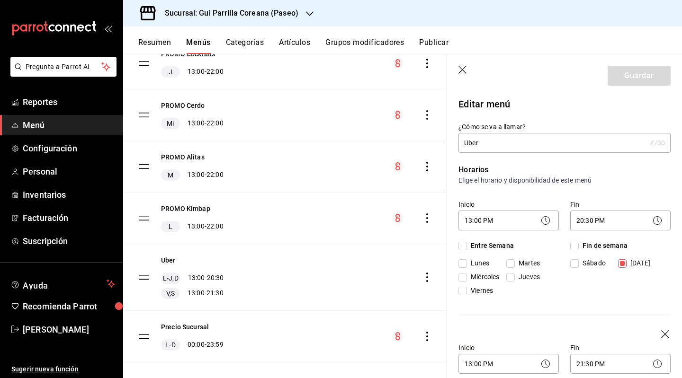
checkbox input "false"
click at [574, 248] on input "Fin de semana" at bounding box center [574, 246] width 9 height 9
checkbox input "true"
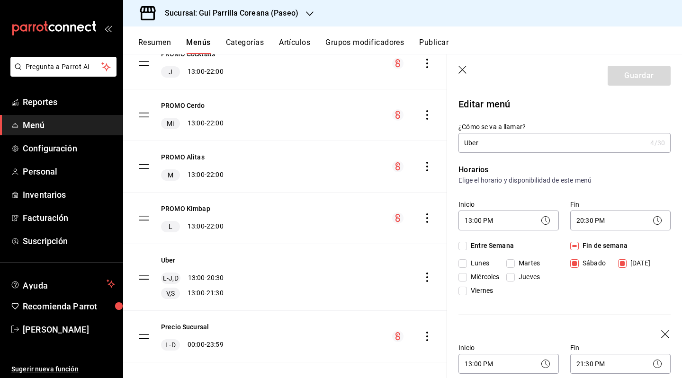
click at [573, 248] on input "Fin de semana" at bounding box center [574, 246] width 9 height 9
checkbox input "false"
click at [469, 281] on span "Miércoles" at bounding box center [483, 277] width 32 height 10
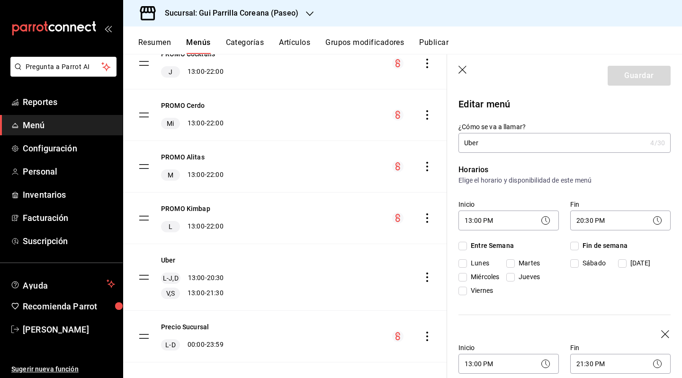
click at [467, 281] on input "Miércoles" at bounding box center [462, 277] width 9 height 9
checkbox input "true"
click at [464, 267] on input "Lunes" at bounding box center [462, 263] width 9 height 9
checkbox input "true"
click at [464, 282] on label "Miércoles" at bounding box center [480, 277] width 45 height 10
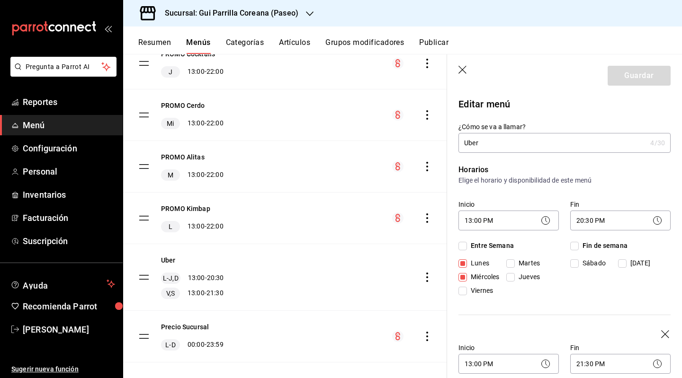
click at [464, 282] on input "Miércoles" at bounding box center [462, 277] width 9 height 9
checkbox input "false"
click at [464, 270] on div "[DATE] [DATE] [DATE] [DATE] [DATE]" at bounding box center [508, 279] width 100 height 41
click at [629, 81] on div "Guardar" at bounding box center [638, 76] width 63 height 20
click at [628, 81] on div "Guardar" at bounding box center [638, 76] width 63 height 20
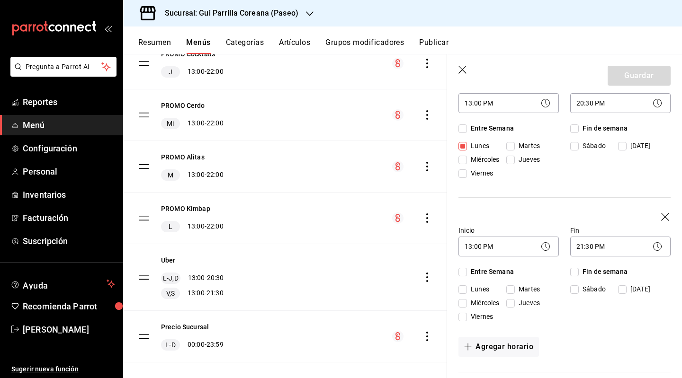
scroll to position [47, 0]
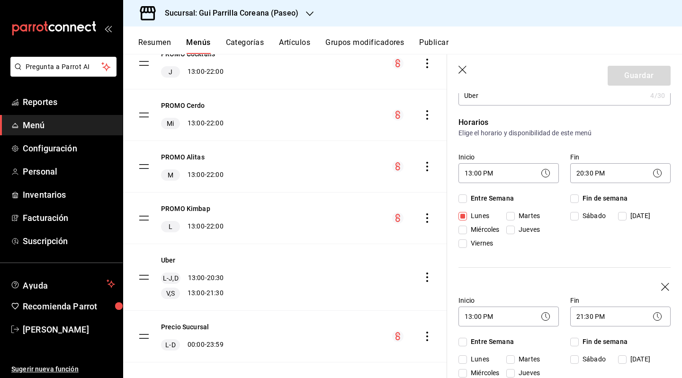
click at [463, 219] on input "Lunes" at bounding box center [462, 216] width 9 height 9
checkbox input "false"
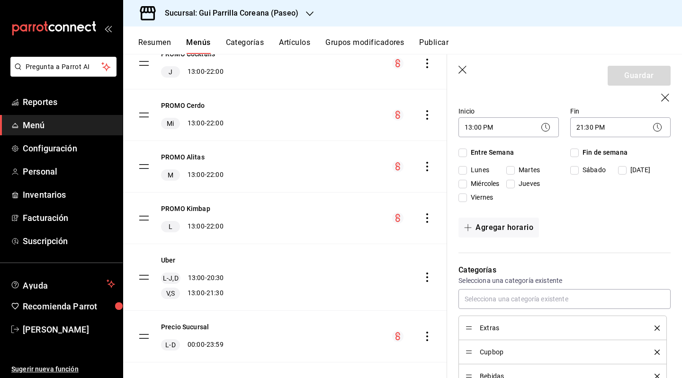
scroll to position [95, 0]
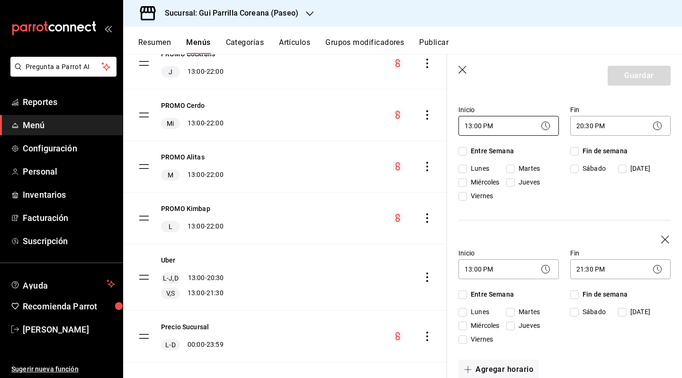
click at [484, 128] on body "Pregunta a Parrot AI Reportes Menú Configuración Personal Inventarios Facturaci…" at bounding box center [341, 189] width 682 height 378
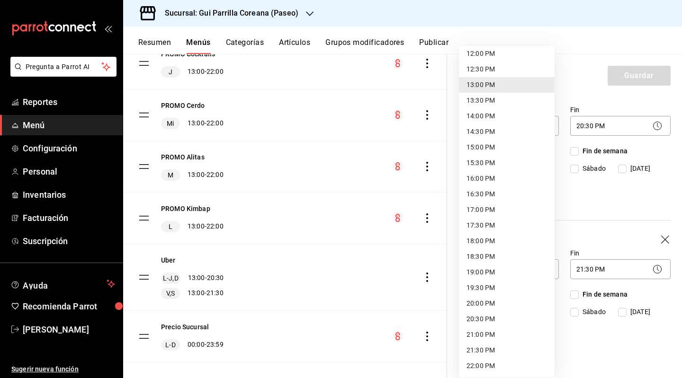
scroll to position [441, 0]
click at [605, 205] on div at bounding box center [341, 189] width 682 height 378
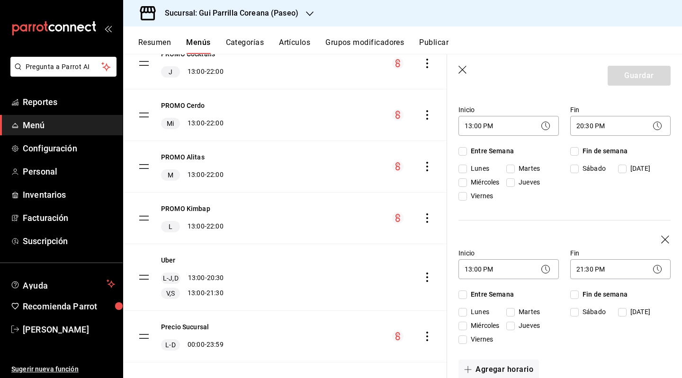
click at [582, 174] on div "[DATE][PERSON_NAME][DATE]" at bounding box center [618, 171] width 96 height 14
click at [580, 168] on span "Sábado" at bounding box center [592, 169] width 27 height 10
click at [579, 168] on input "Sábado" at bounding box center [574, 169] width 9 height 9
click at [570, 169] on input "Sábado" at bounding box center [574, 169] width 9 height 9
checkbox input "false"
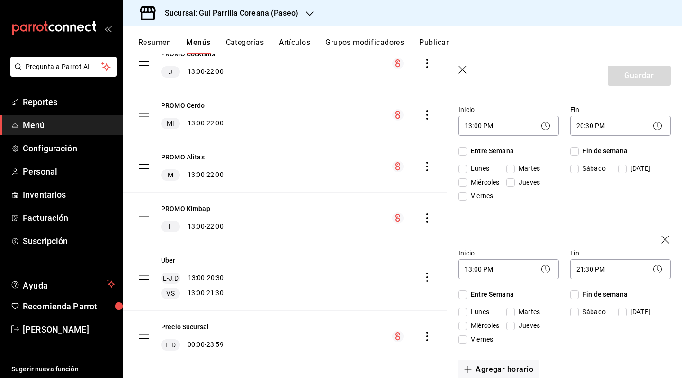
click at [576, 148] on label "Fin de semana" at bounding box center [598, 151] width 57 height 10
click at [576, 148] on input "Fin de semana" at bounding box center [574, 151] width 9 height 9
checkbox input "true"
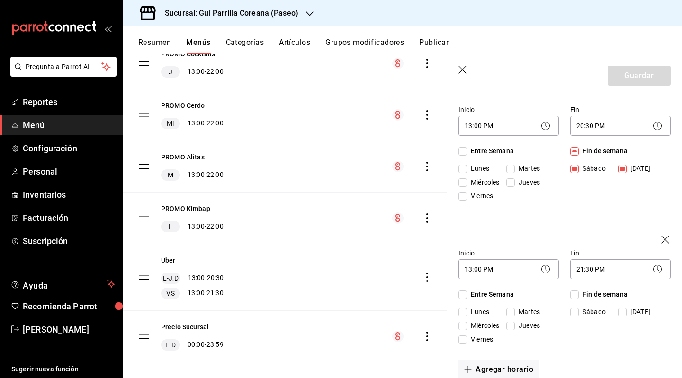
click at [474, 154] on span "Entre Semana" at bounding box center [490, 151] width 47 height 10
click at [467, 154] on input "Entre Semana" at bounding box center [462, 151] width 9 height 9
checkbox input "true"
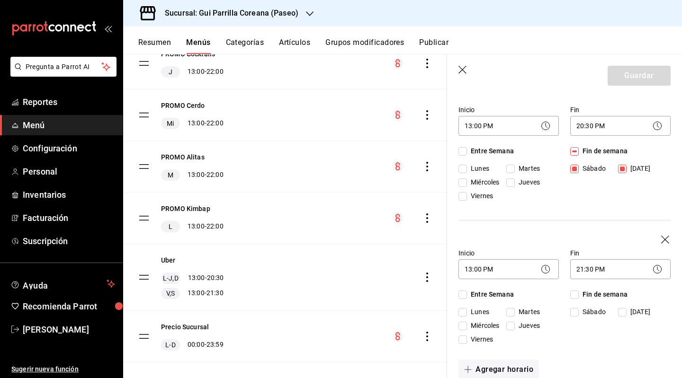
checkbox input "true"
click at [641, 77] on div "Guardar" at bounding box center [638, 76] width 63 height 20
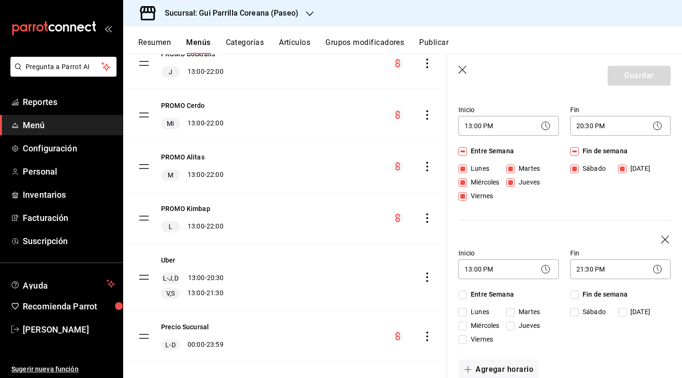
click at [641, 77] on div "Guardar" at bounding box center [638, 76] width 63 height 20
click at [478, 152] on span "Entre Semana" at bounding box center [490, 151] width 47 height 10
click at [467, 152] on input "Entre Semana" at bounding box center [462, 151] width 9 height 9
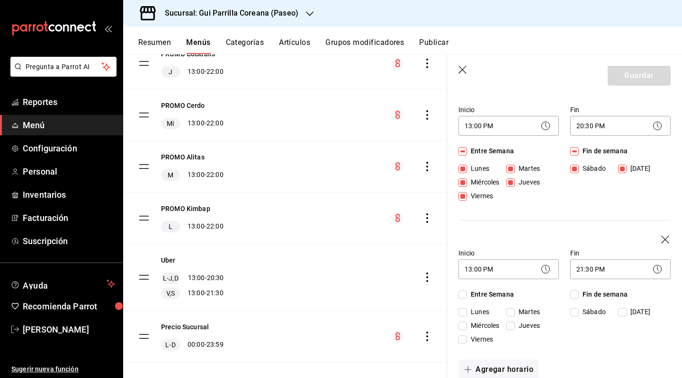
checkbox input "false"
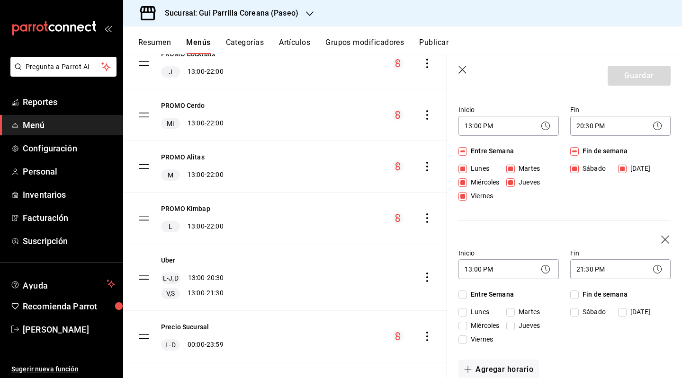
checkbox input "false"
click at [661, 239] on icon "button" at bounding box center [665, 240] width 9 height 9
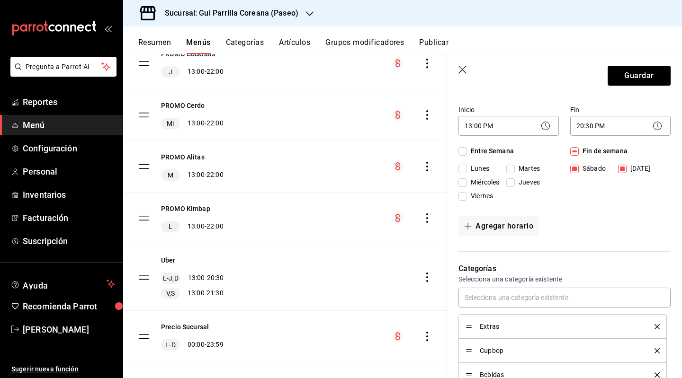
click at [589, 171] on span "Sábado" at bounding box center [592, 169] width 27 height 10
click at [579, 171] on input "Sábado" at bounding box center [574, 169] width 9 height 9
checkbox input "false"
click at [636, 174] on span "[DATE]" at bounding box center [638, 169] width 24 height 10
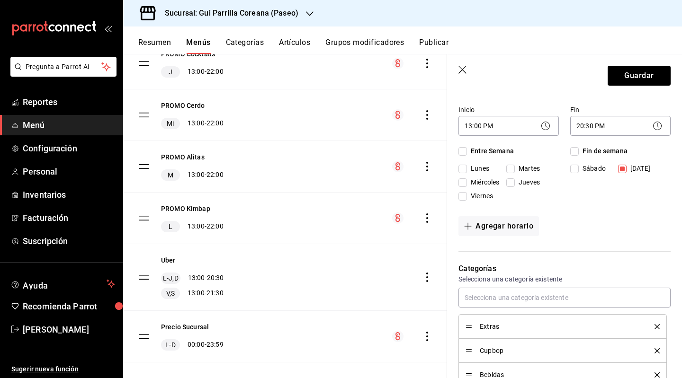
click at [626, 173] on input "[DATE]" at bounding box center [622, 169] width 9 height 9
click at [635, 170] on span "[DATE]" at bounding box center [638, 169] width 24 height 10
click at [626, 170] on input "[DATE]" at bounding box center [622, 169] width 9 height 9
checkbox input "true"
click at [502, 128] on body "Pregunta a Parrot AI Reportes Menú Configuración Personal Inventarios Facturaci…" at bounding box center [341, 189] width 682 height 378
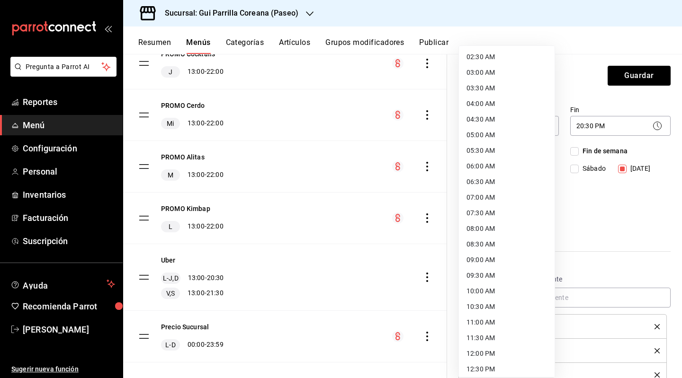
scroll to position [0, 0]
click at [491, 153] on li "03:00 AM" at bounding box center [507, 151] width 96 height 16
type input "03:00"
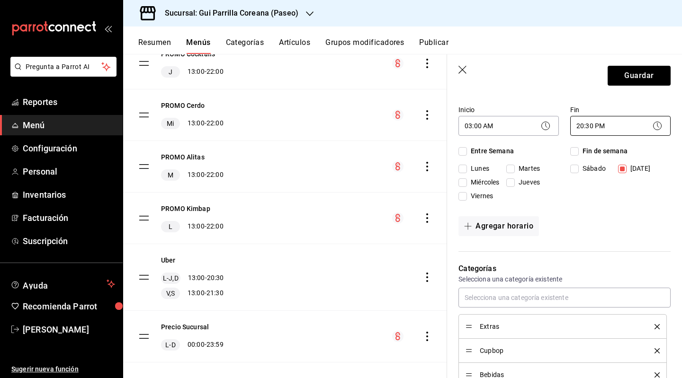
click at [597, 126] on body "Pregunta a Parrot AI Reportes Menú Configuración Personal Inventarios Facturaci…" at bounding box center [341, 189] width 682 height 378
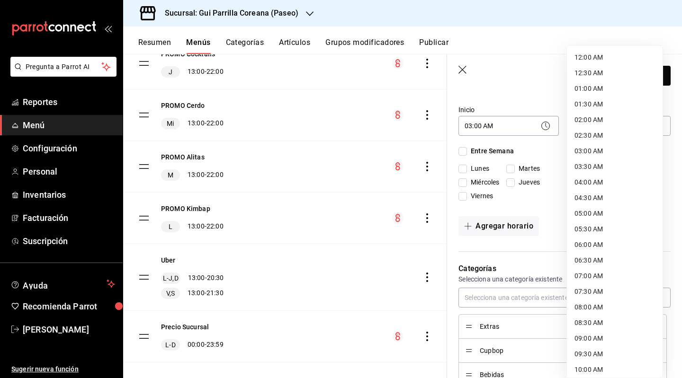
click at [598, 161] on li "03:30 AM" at bounding box center [615, 167] width 96 height 16
type input "03:30"
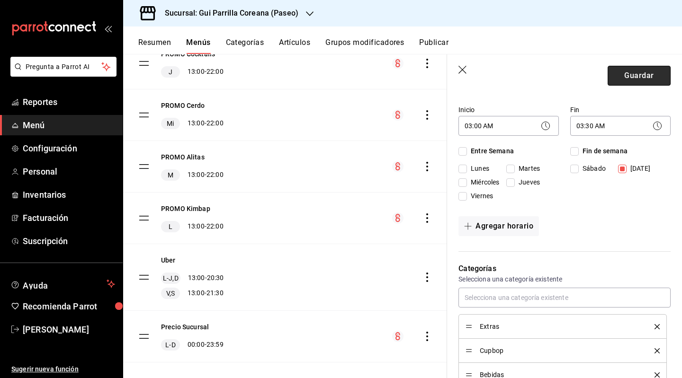
click at [634, 76] on button "Guardar" at bounding box center [638, 76] width 63 height 20
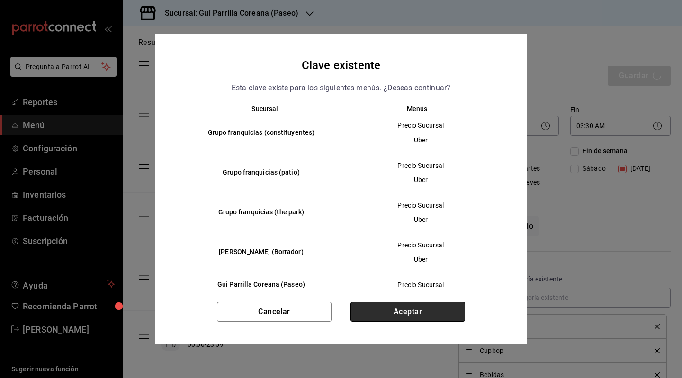
click at [420, 310] on button "Aceptar" at bounding box center [407, 312] width 115 height 20
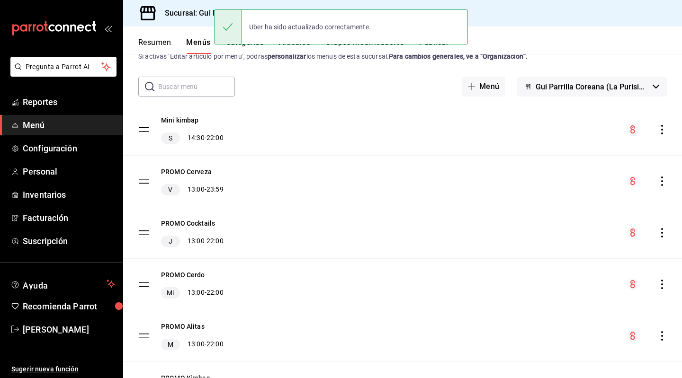
click at [441, 47] on div "Uber ha sido actualizado correctamente." at bounding box center [341, 27] width 254 height 41
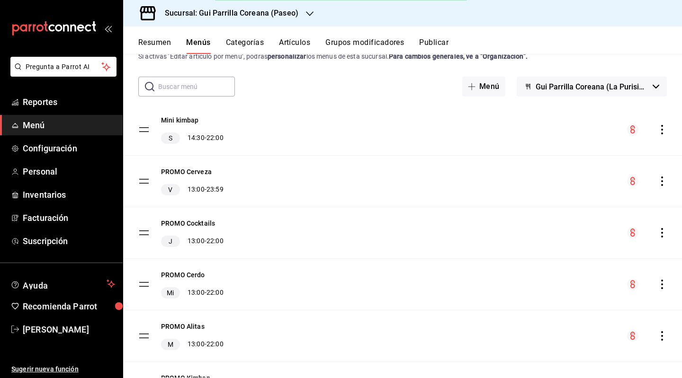
click at [438, 43] on div "Uber ha sido actualizado correctamente." at bounding box center [341, 26] width 254 height 35
click at [438, 43] on button "Publicar" at bounding box center [433, 46] width 29 height 16
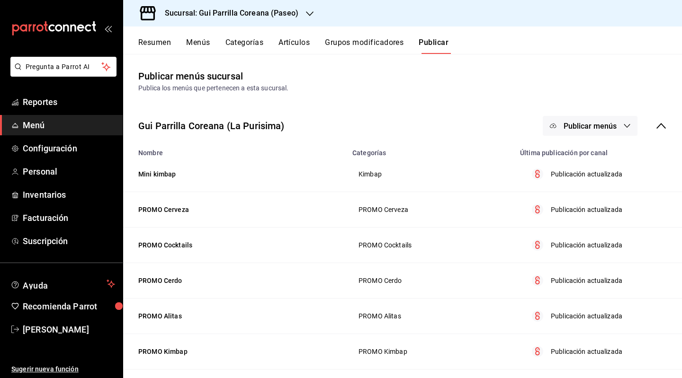
click at [600, 127] on span "Publicar menús" at bounding box center [589, 126] width 53 height 9
click at [596, 161] on span "Punto de venta" at bounding box center [596, 157] width 45 height 10
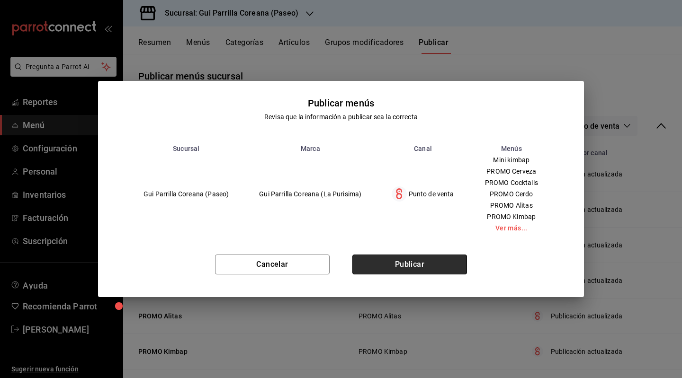
click at [422, 275] on button "Publicar" at bounding box center [409, 265] width 115 height 20
